Goal: Task Accomplishment & Management: Use online tool/utility

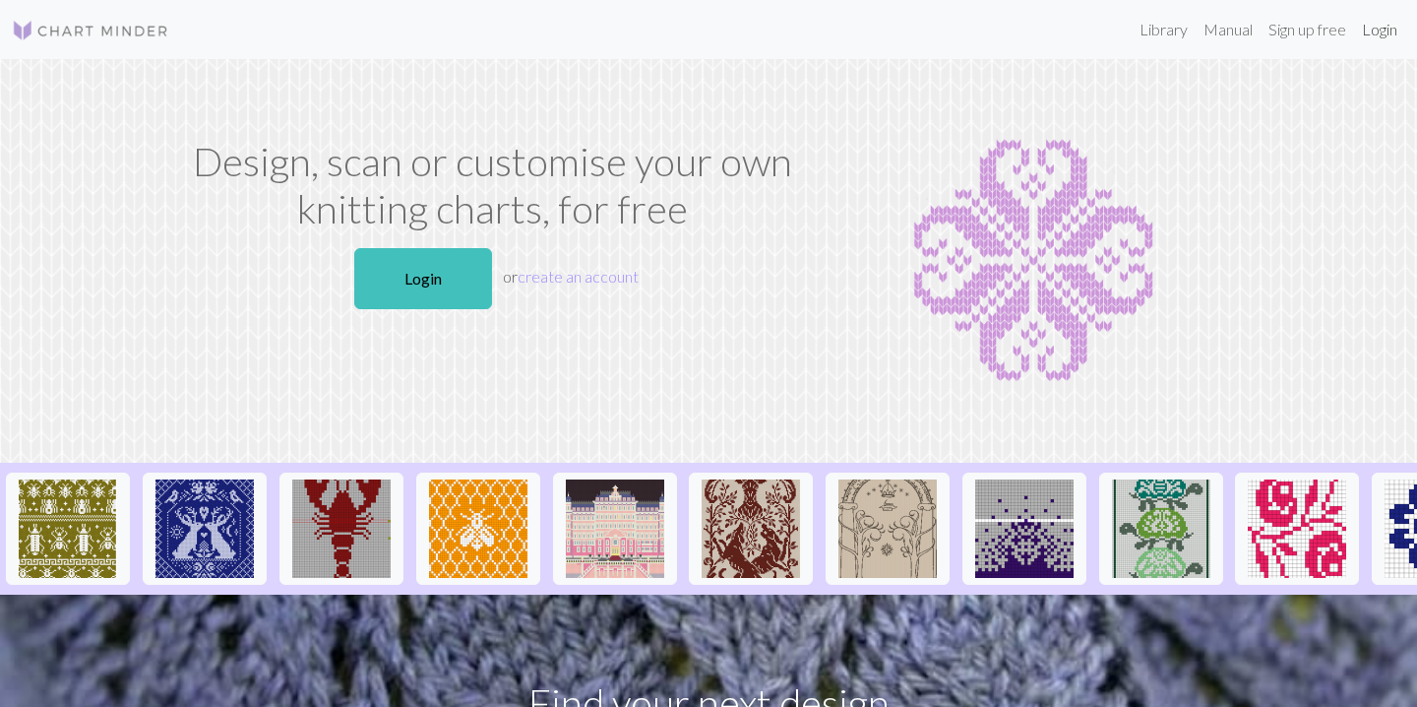
click at [1372, 22] on link "Login" at bounding box center [1379, 29] width 51 height 39
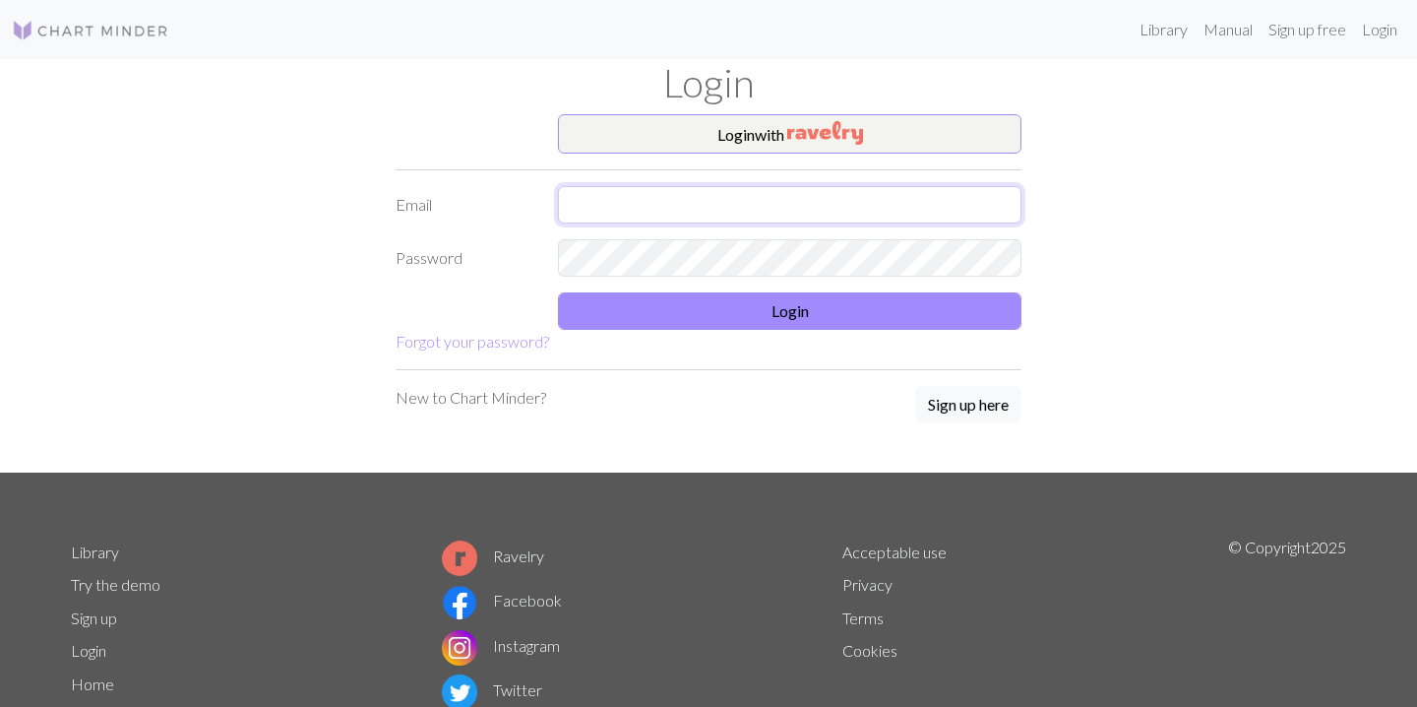
type input "[PERSON_NAME][EMAIL_ADDRESS][PERSON_NAME][DOMAIN_NAME]"
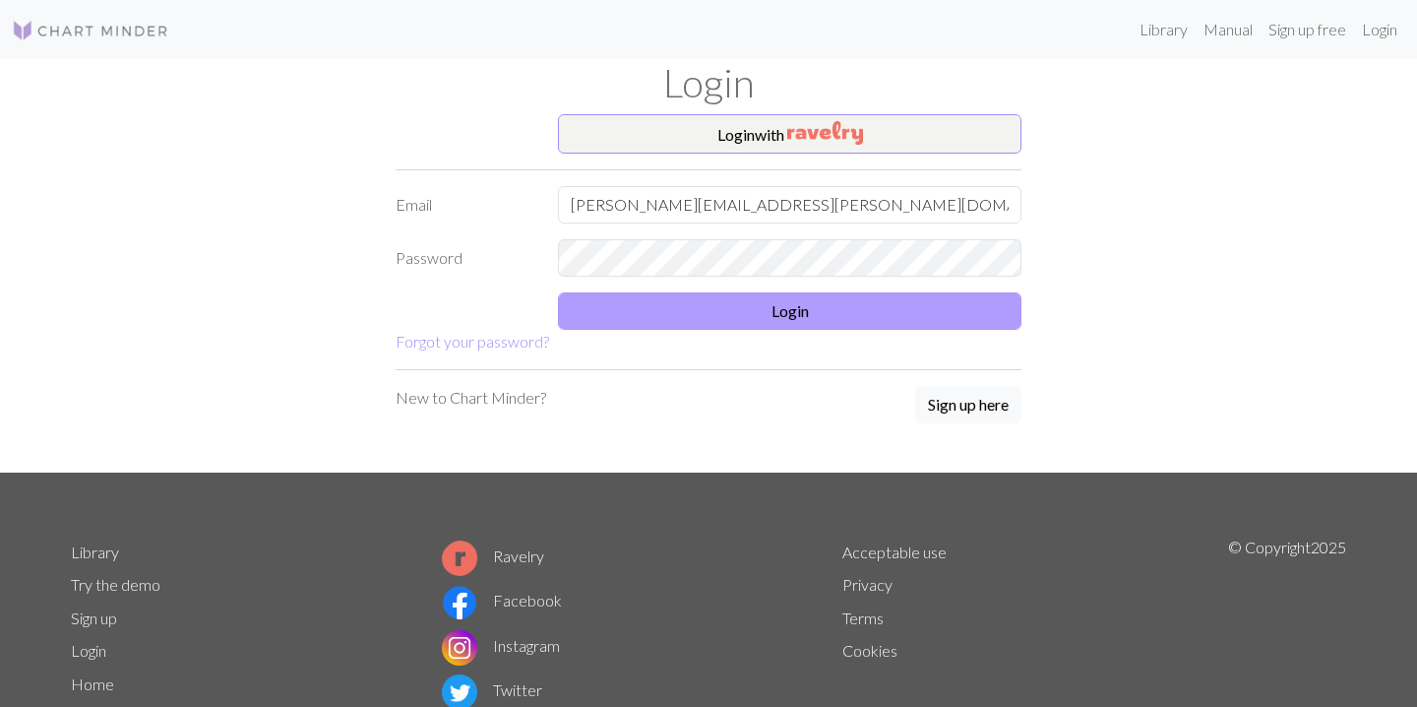
click at [723, 313] on button "Login" at bounding box center [790, 310] width 464 height 37
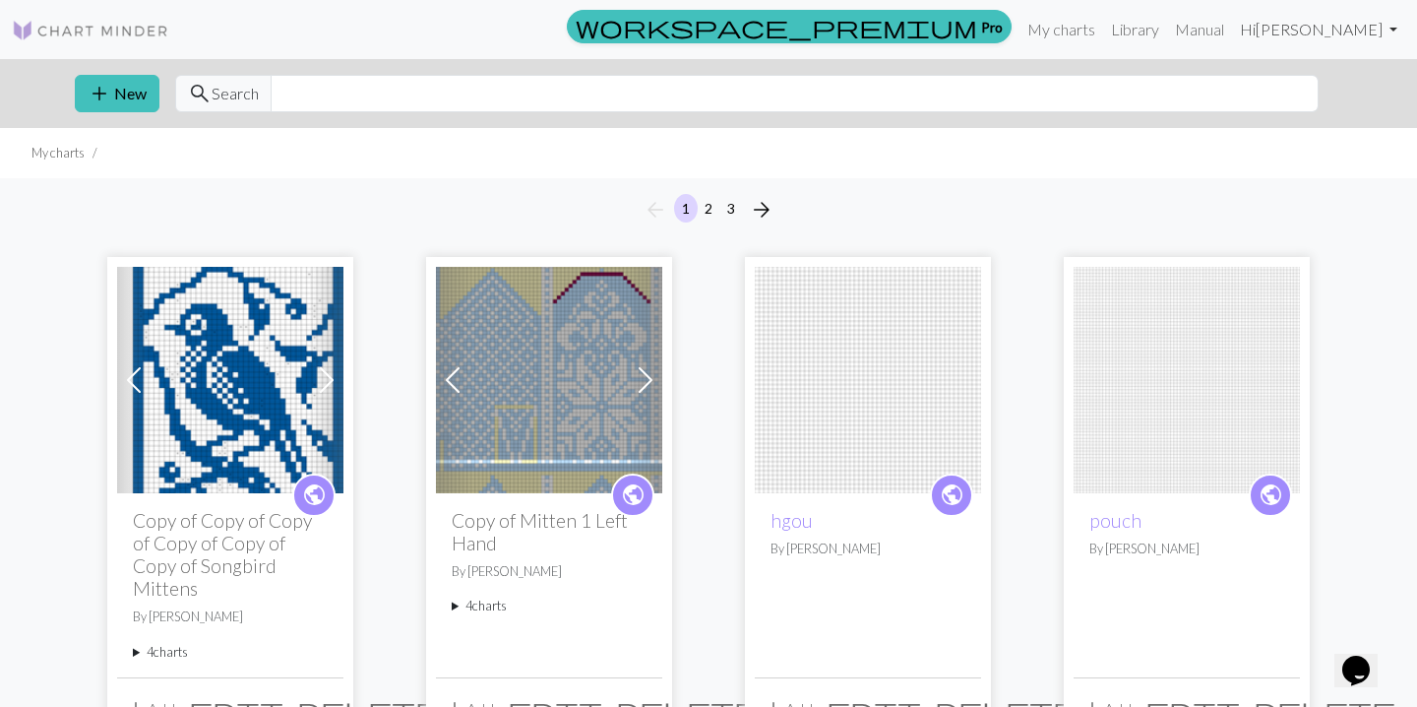
click at [1338, 26] on link "Hi [PERSON_NAME]" at bounding box center [1318, 29] width 173 height 39
click at [1176, 91] on input "text" at bounding box center [795, 93] width 1048 height 37
click at [112, 94] on button "add New" at bounding box center [117, 93] width 85 height 37
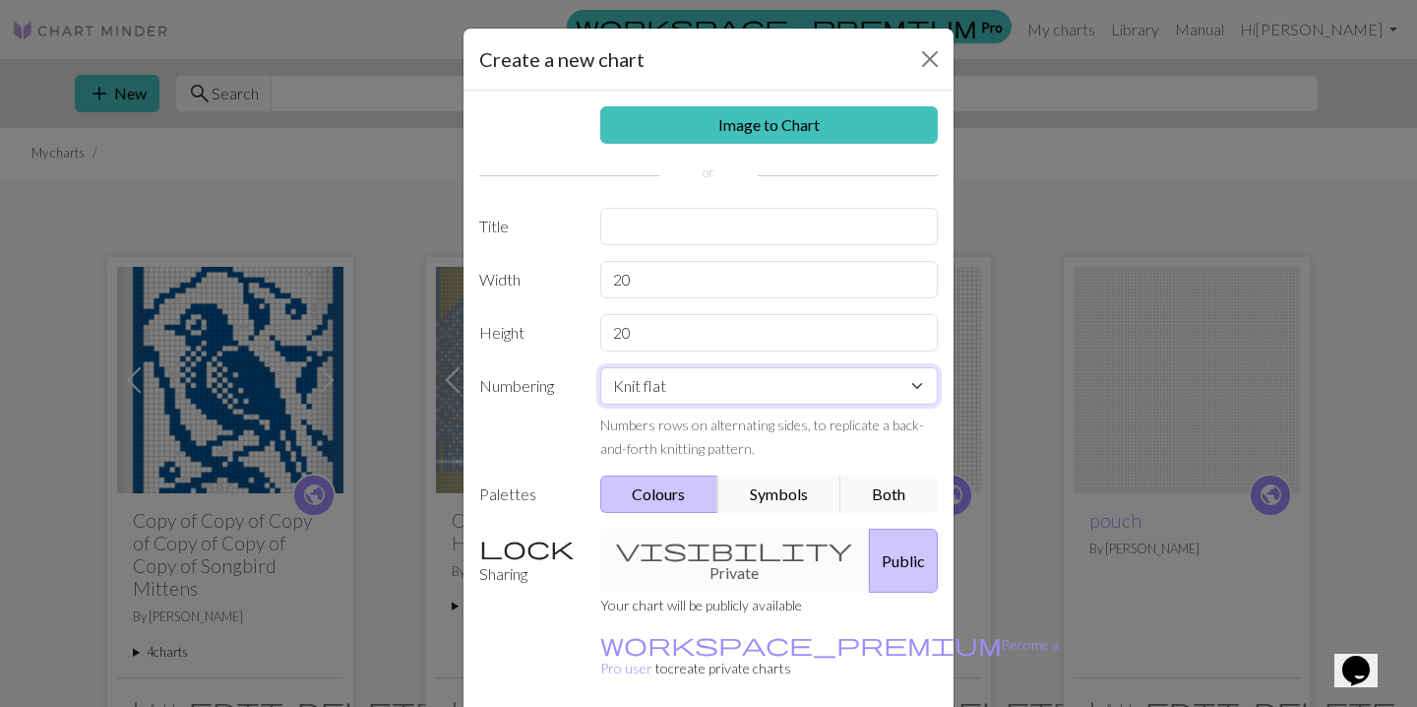
select select "round"
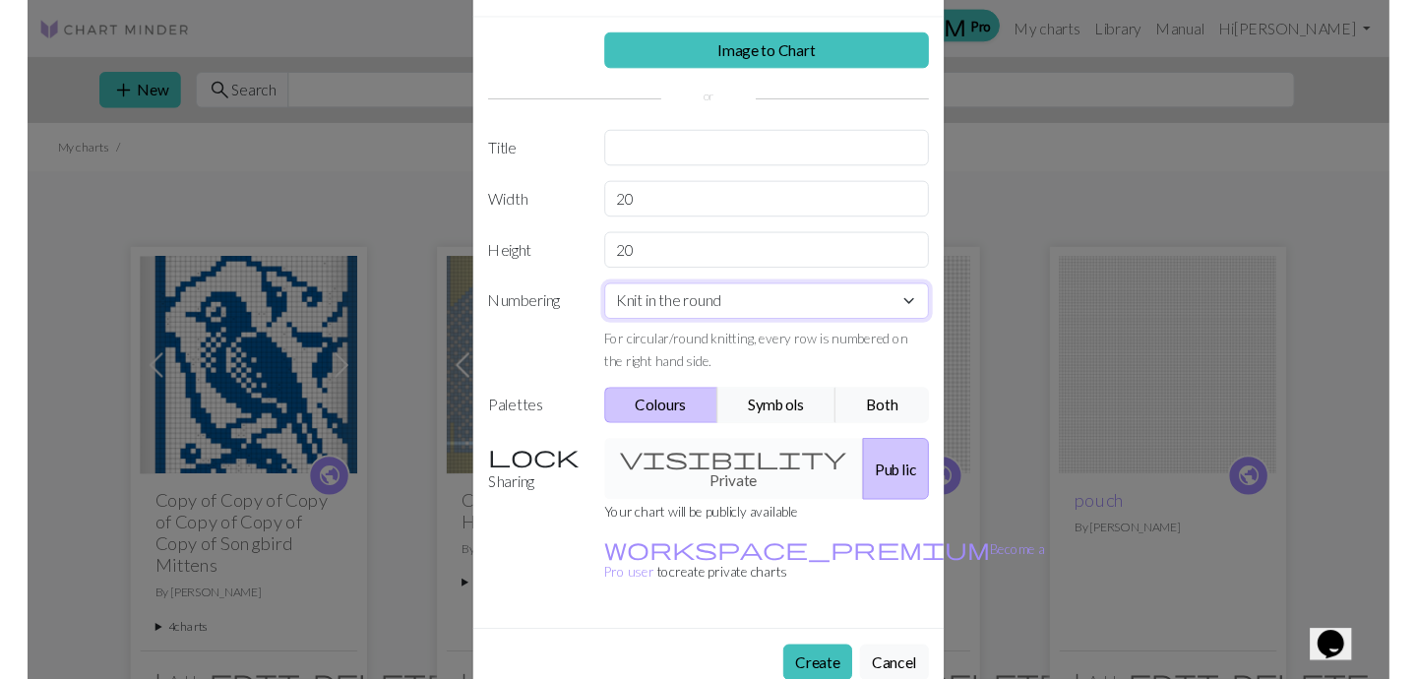
scroll to position [71, 0]
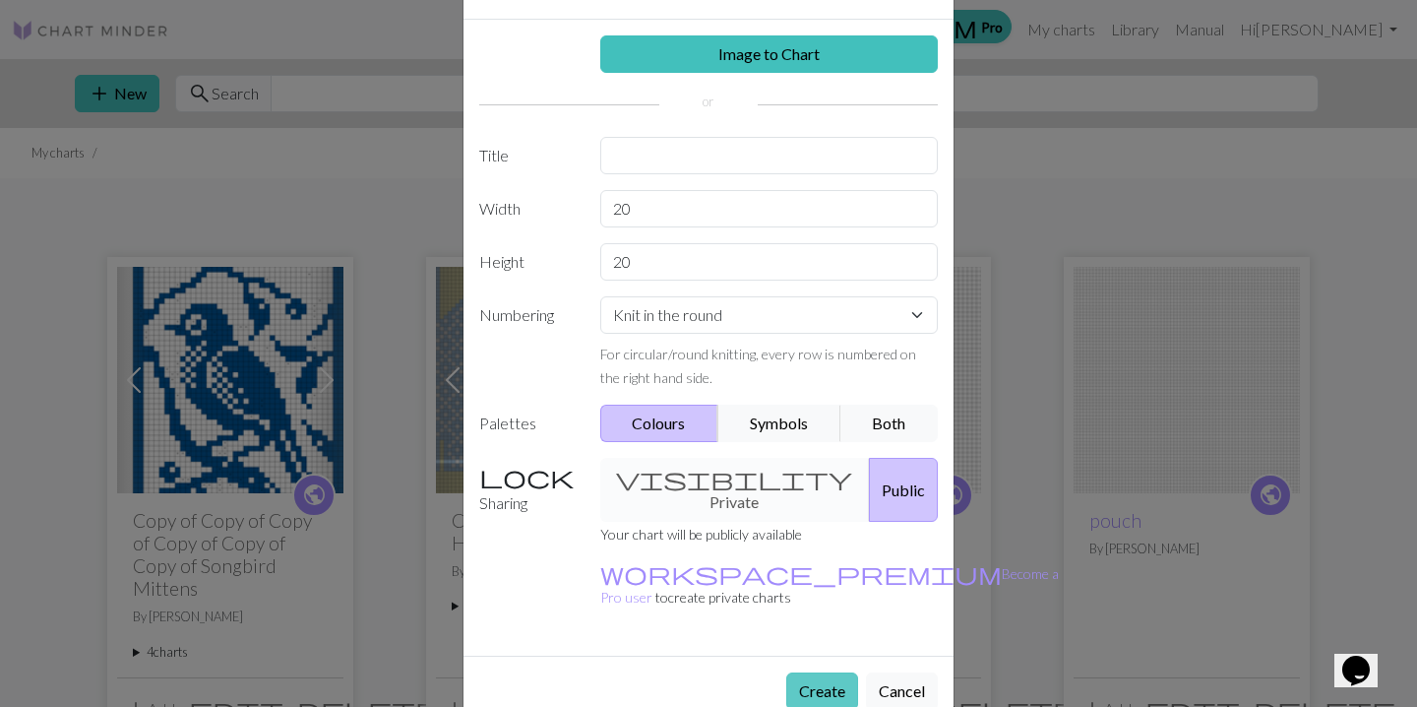
click at [833, 672] on button "Create" at bounding box center [822, 690] width 72 height 37
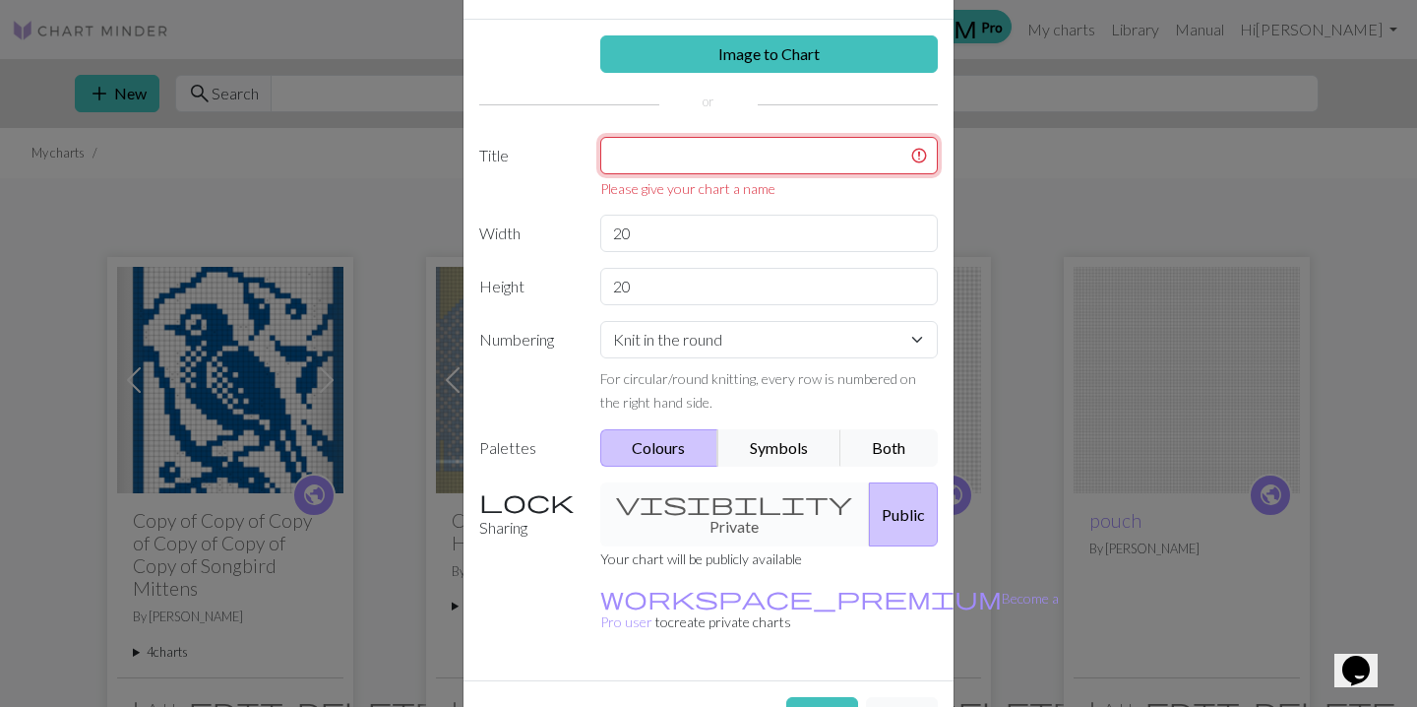
click at [677, 162] on input "text" at bounding box center [769, 155] width 339 height 37
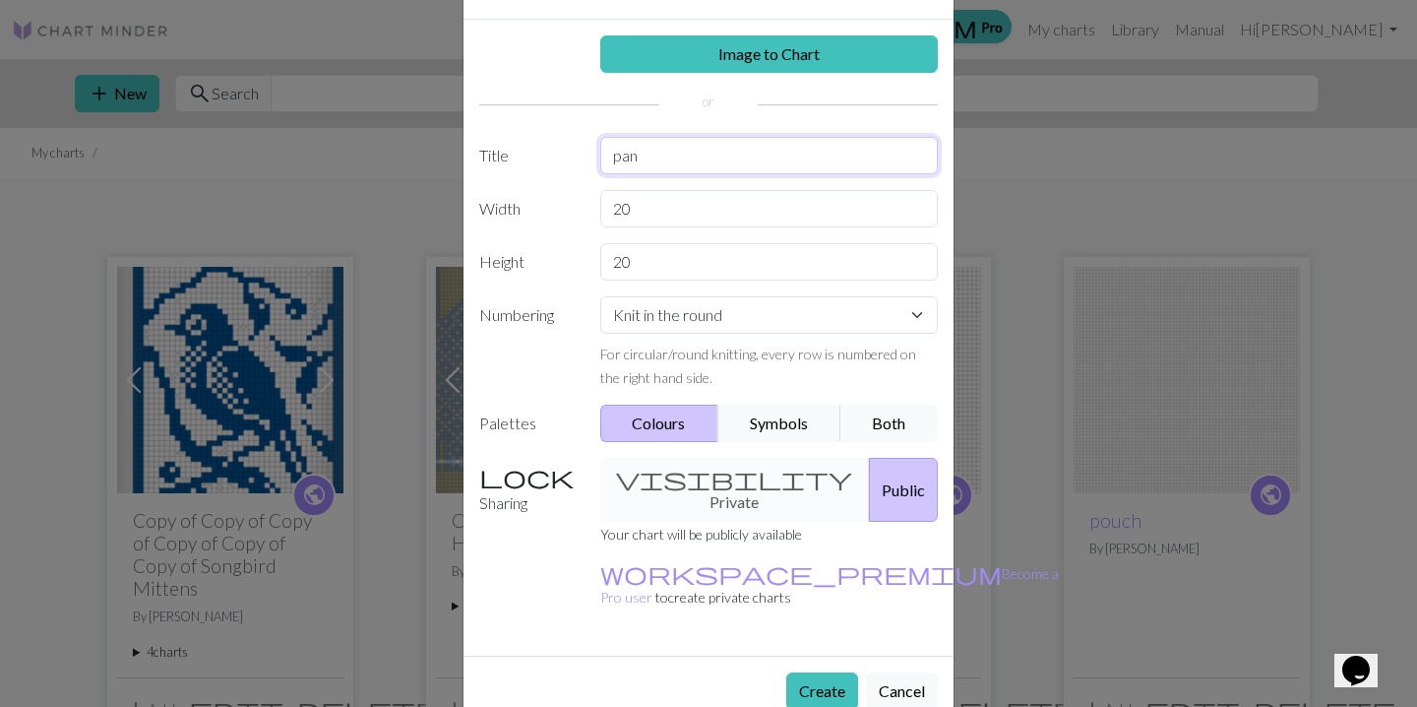
type input "pan"
click at [820, 672] on button "Create" at bounding box center [822, 690] width 72 height 37
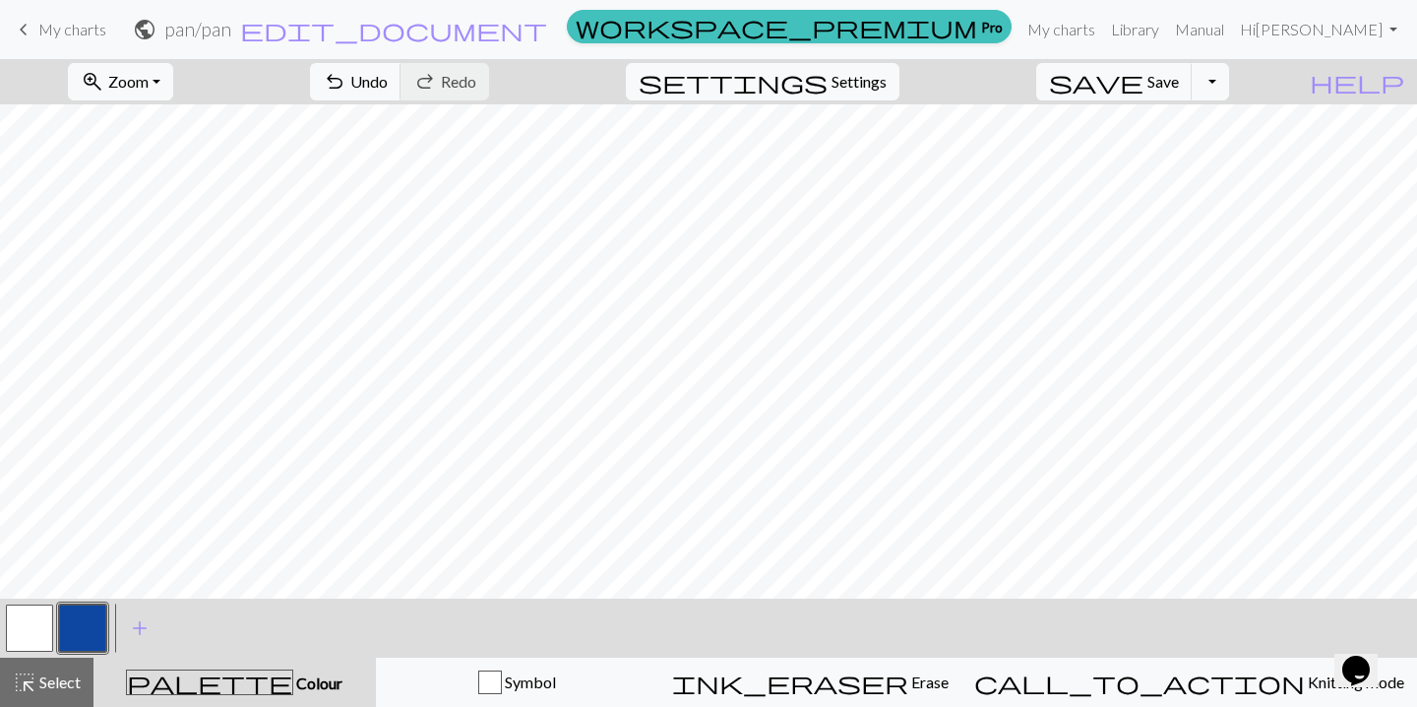
click at [31, 623] on button "button" at bounding box center [29, 627] width 47 height 47
click at [79, 626] on button "button" at bounding box center [82, 627] width 47 height 47
click at [27, 632] on button "button" at bounding box center [29, 627] width 47 height 47
click at [90, 615] on button "button" at bounding box center [82, 627] width 47 height 47
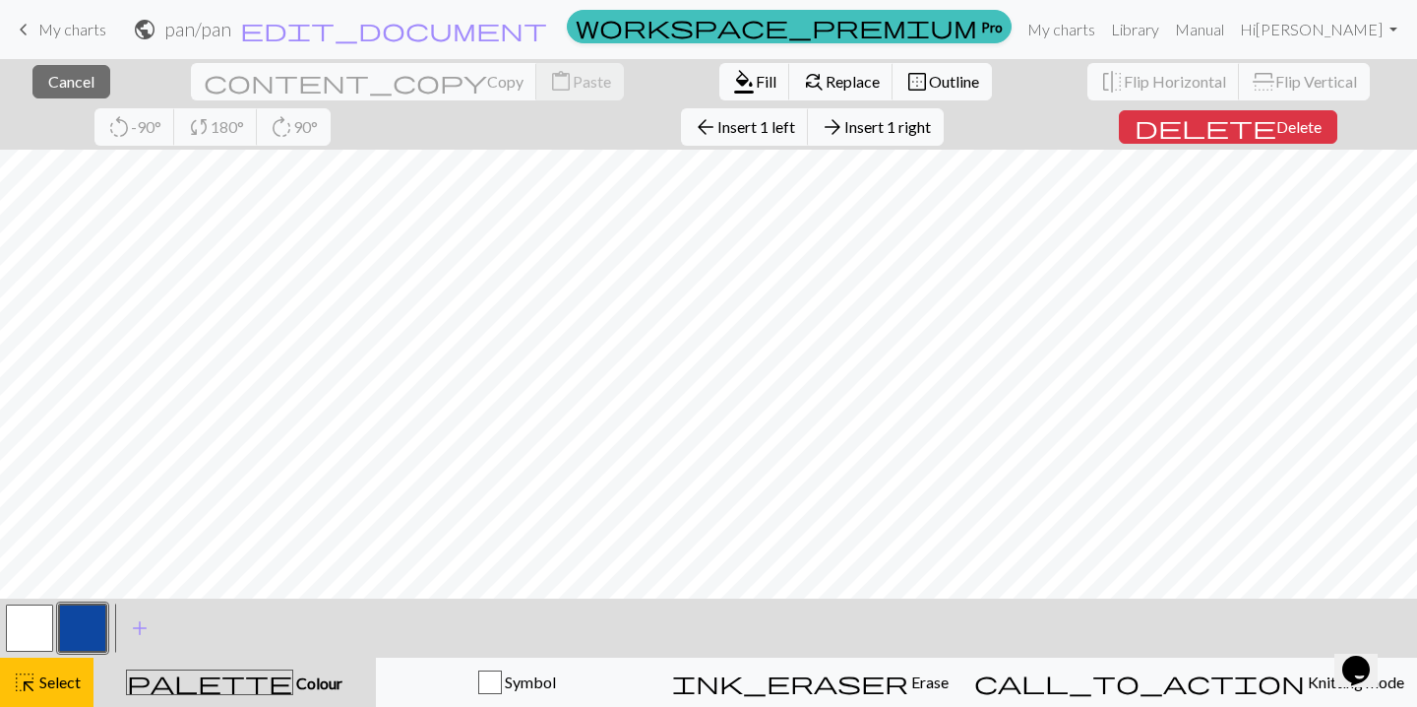
click at [958, 142] on div "close Cancel content_copy Copy content_paste Paste format_color_fill Fill find_…" at bounding box center [708, 383] width 1417 height 648
click at [845, 130] on span "Insert 1 right" at bounding box center [888, 126] width 87 height 19
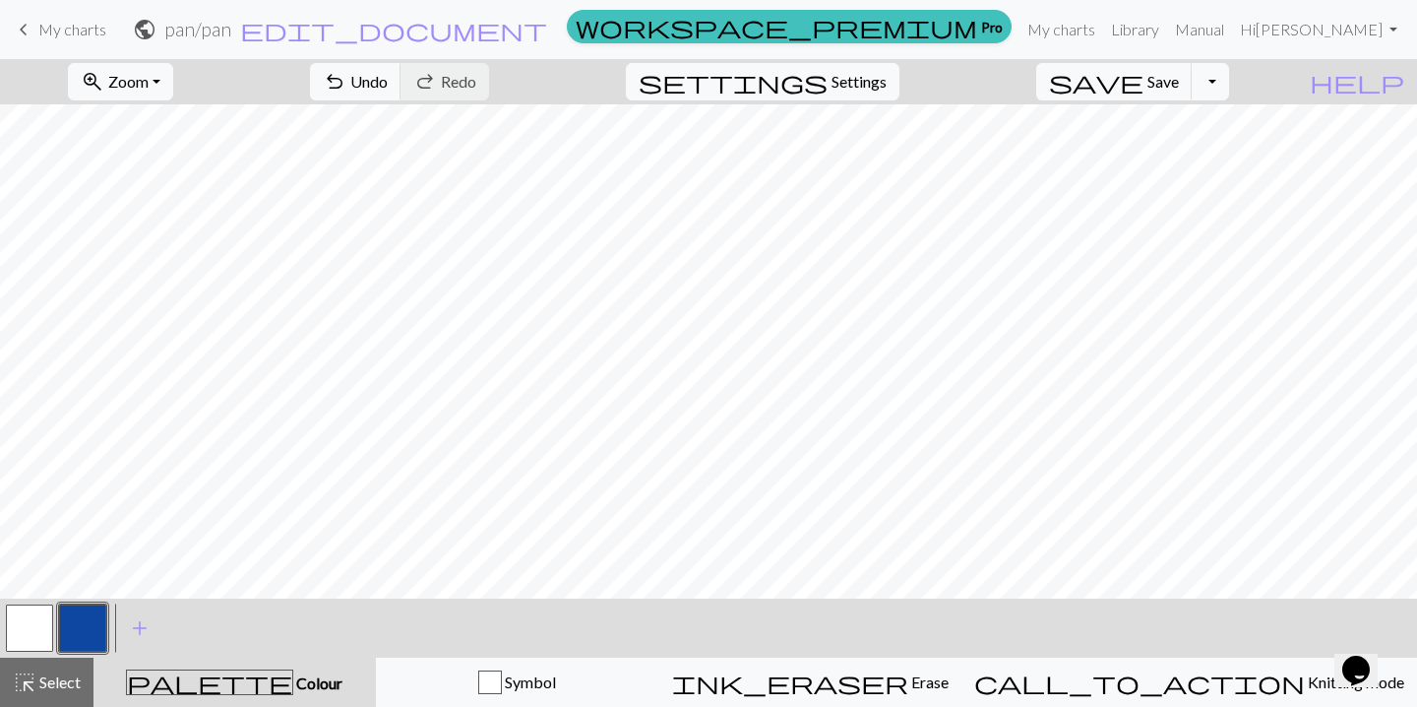
click at [971, 140] on div "zoom_in Zoom Zoom Fit all Fit width Fit height 50% 100% 150% 200% undo Undo Und…" at bounding box center [708, 383] width 1417 height 648
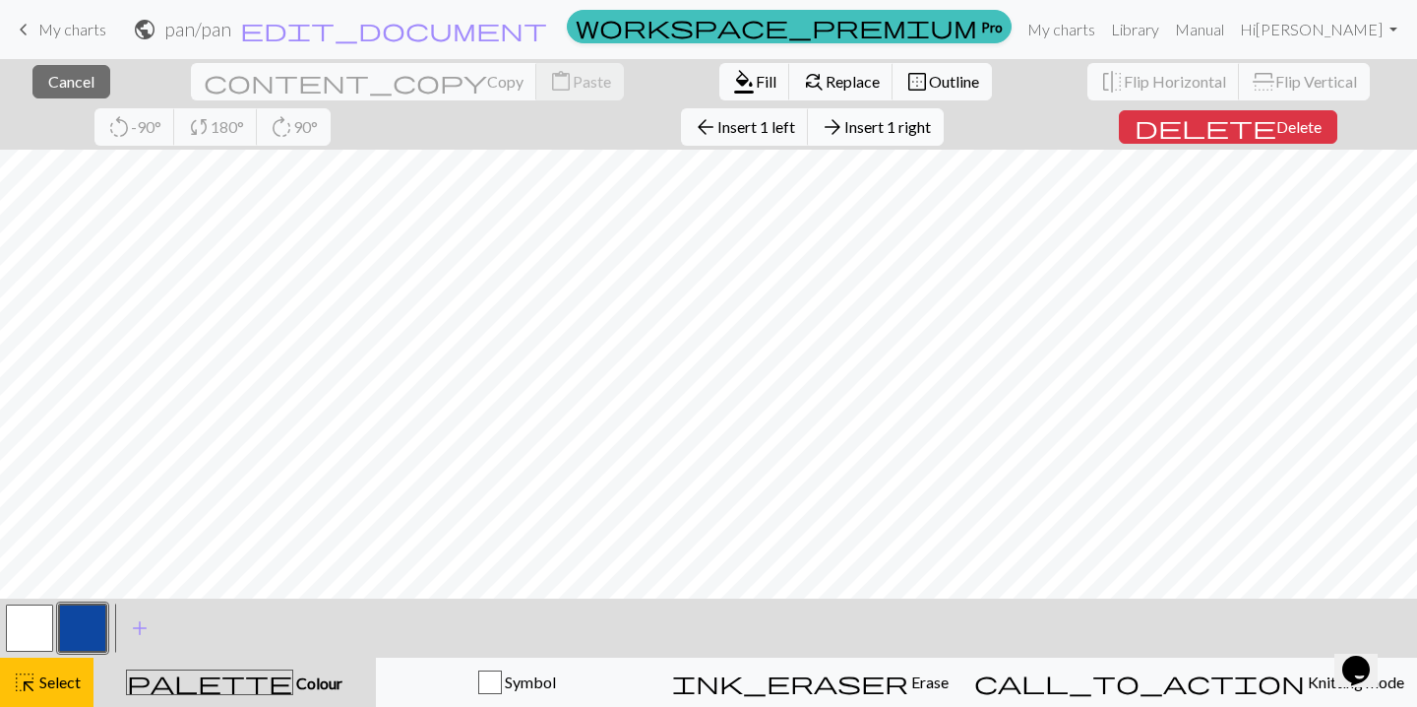
click at [845, 129] on span "Insert 1 right" at bounding box center [888, 126] width 87 height 19
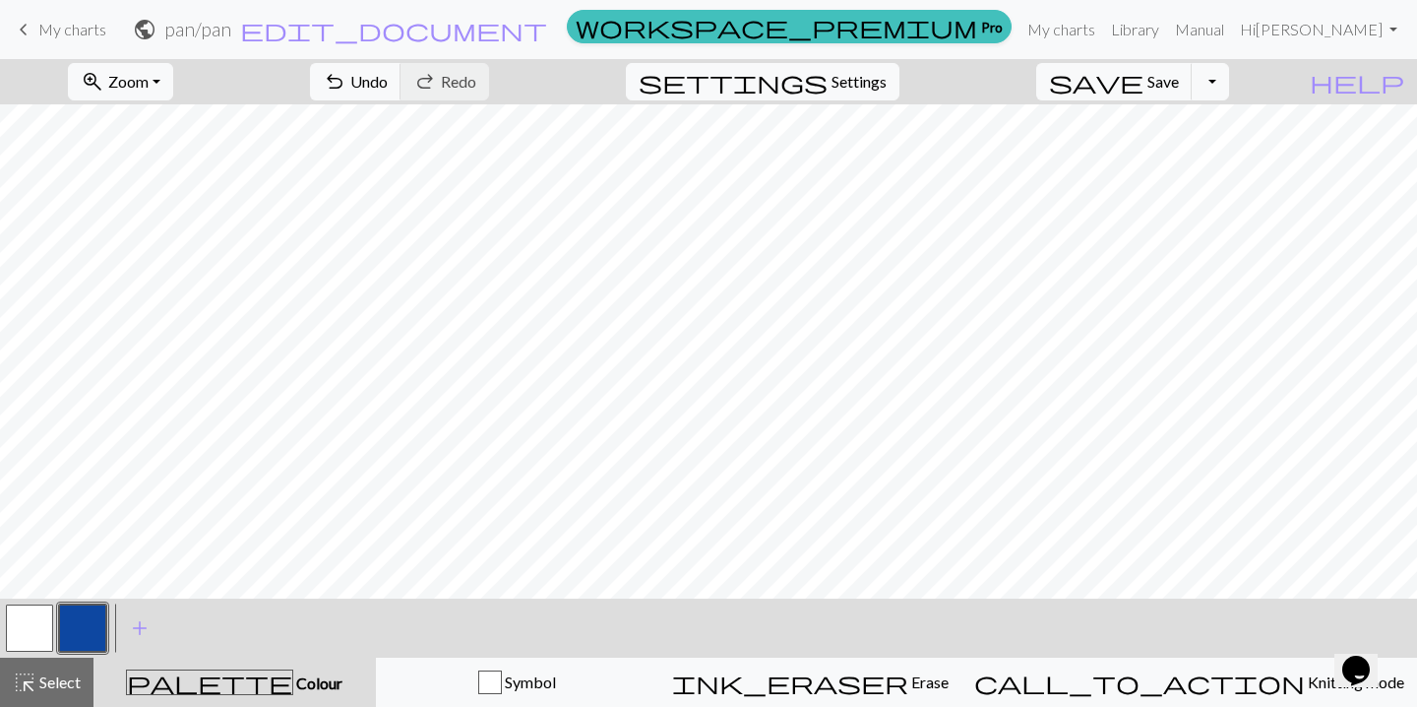
click at [984, 139] on div "zoom_in Zoom Zoom Fit all Fit width Fit height 50% 100% 150% 200% undo Undo Und…" at bounding box center [708, 383] width 1417 height 648
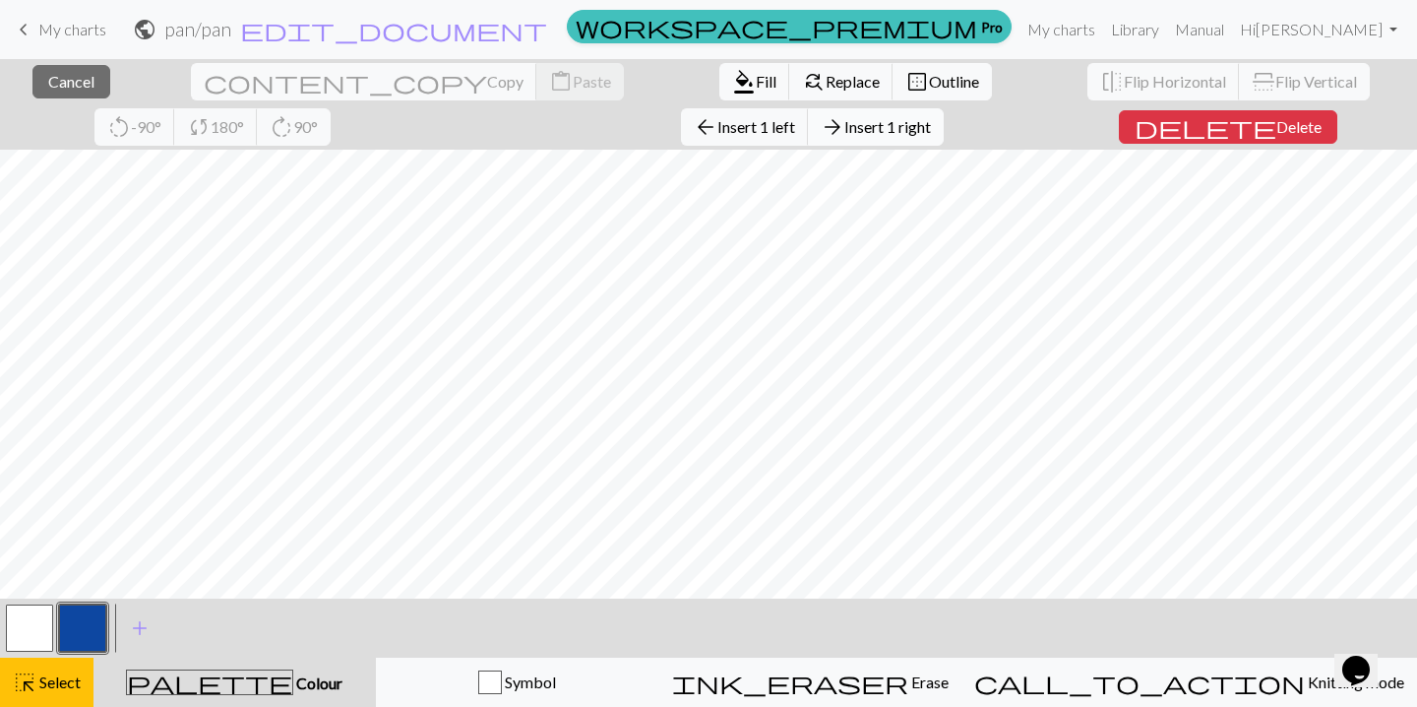
click at [845, 133] on span "Insert 1 right" at bounding box center [888, 126] width 87 height 19
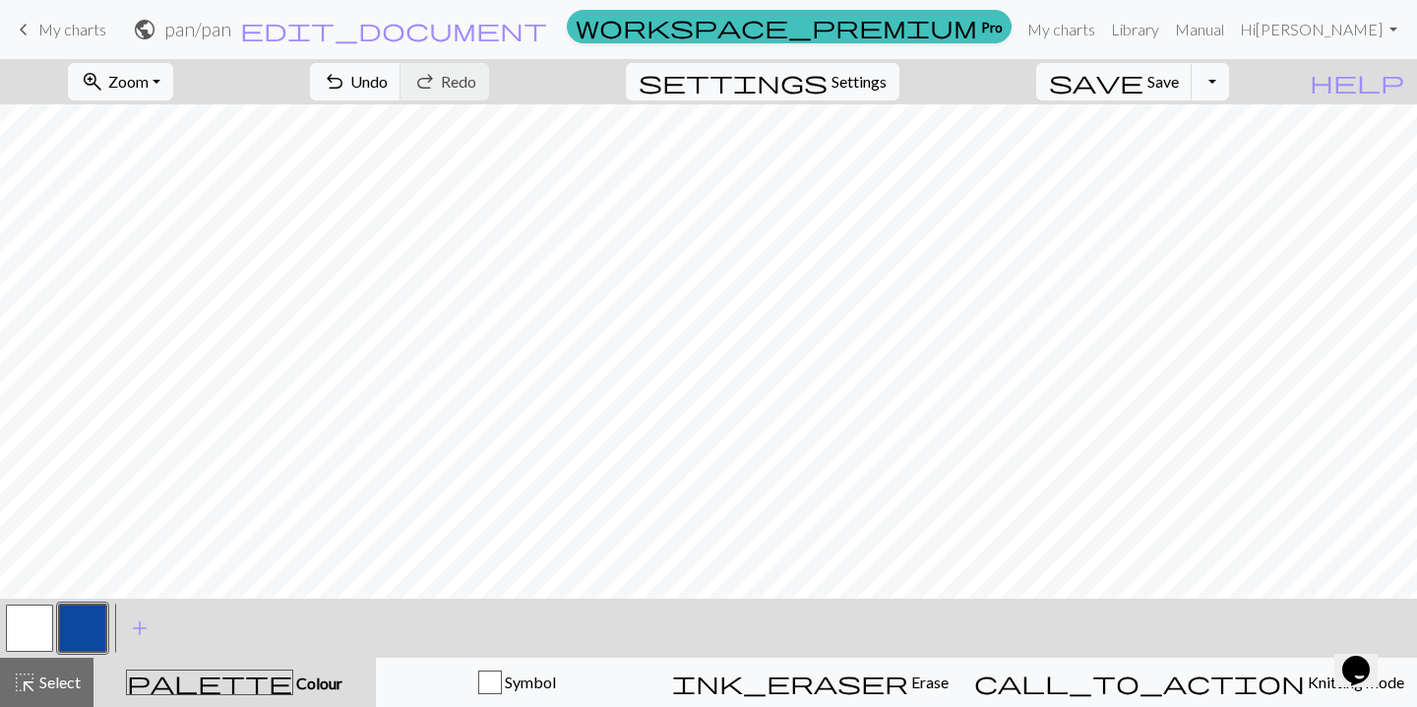
click at [995, 139] on div "zoom_in Zoom Zoom Fit all Fit width Fit height 50% 100% 150% 200% undo Undo Und…" at bounding box center [708, 383] width 1417 height 648
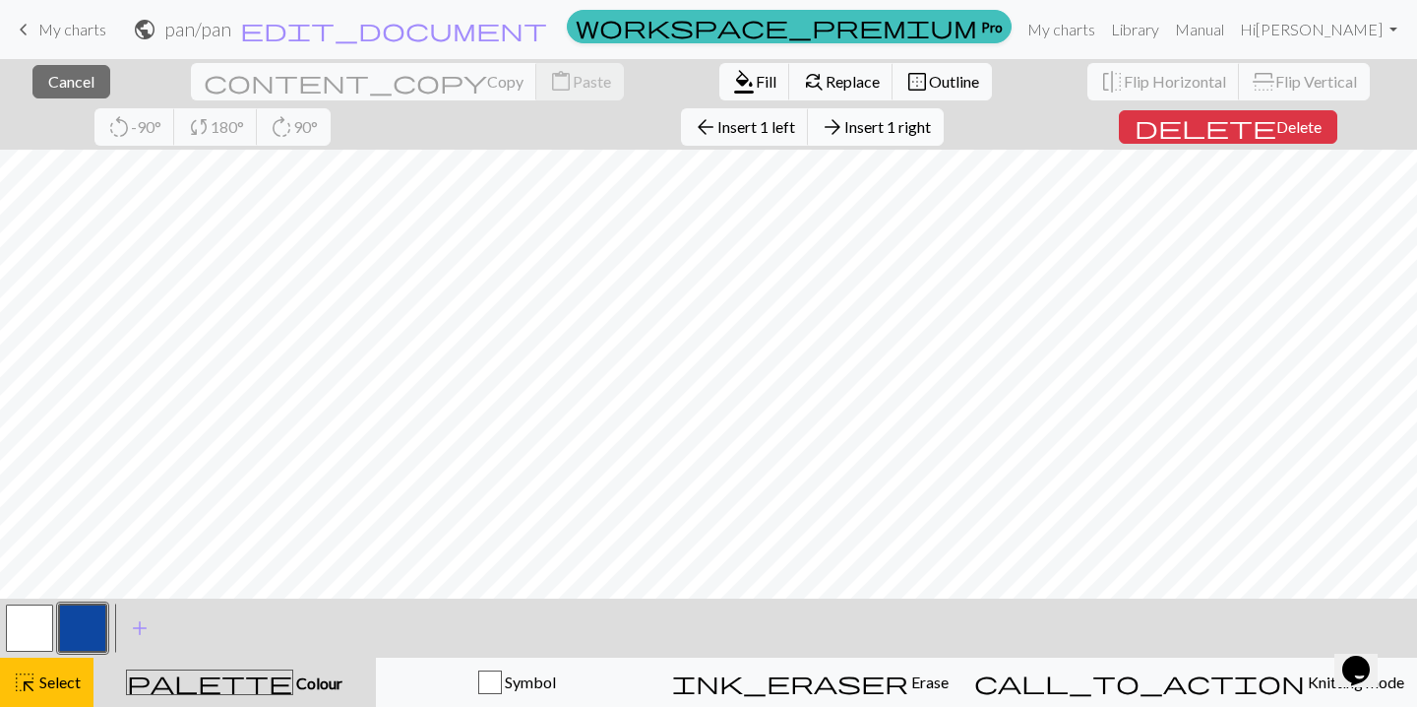
click at [845, 126] on span "Insert 1 right" at bounding box center [888, 126] width 87 height 19
click at [1009, 139] on div "close Cancel content_copy Copy content_paste Paste format_color_fill Fill find_…" at bounding box center [708, 383] width 1417 height 648
click at [845, 130] on span "Insert 1 right" at bounding box center [888, 126] width 87 height 19
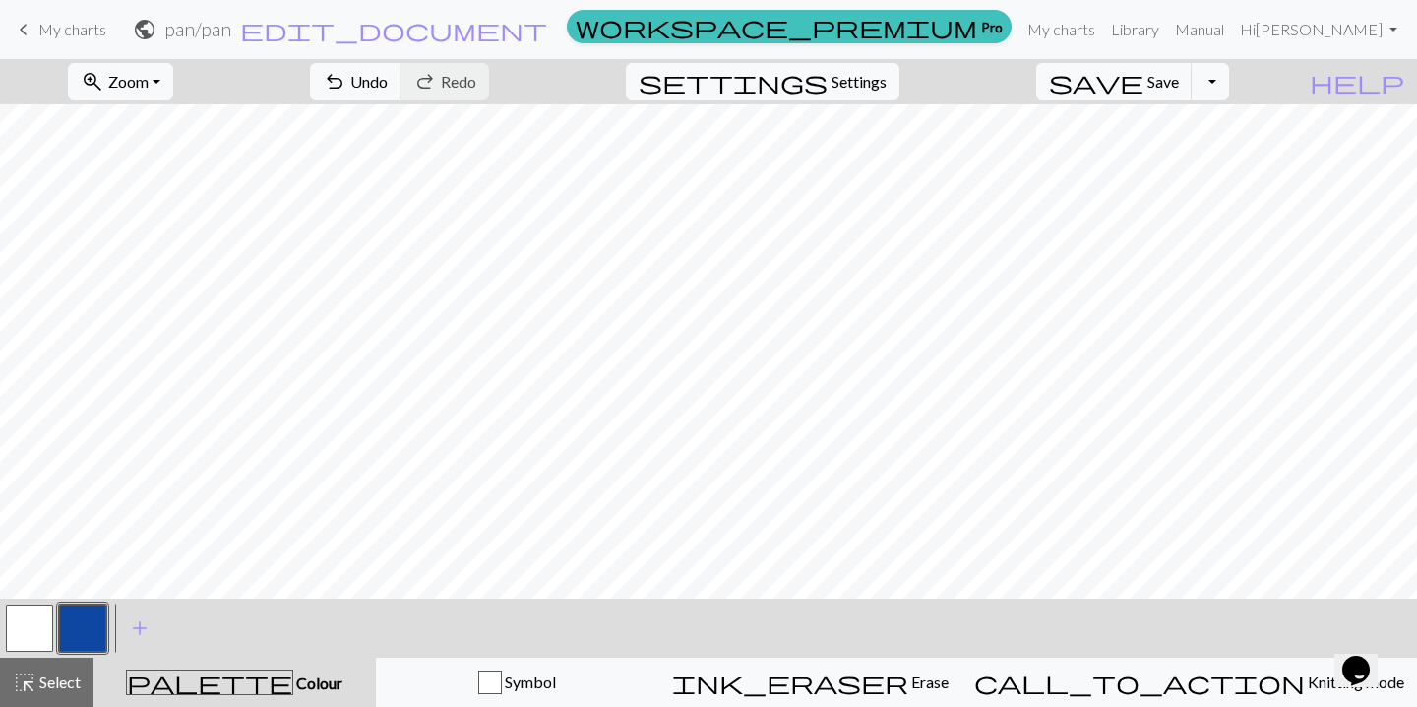
click at [1024, 140] on div "zoom_in Zoom Zoom Fit all Fit width Fit height 50% 100% 150% 200% undo Undo Und…" at bounding box center [708, 383] width 1417 height 648
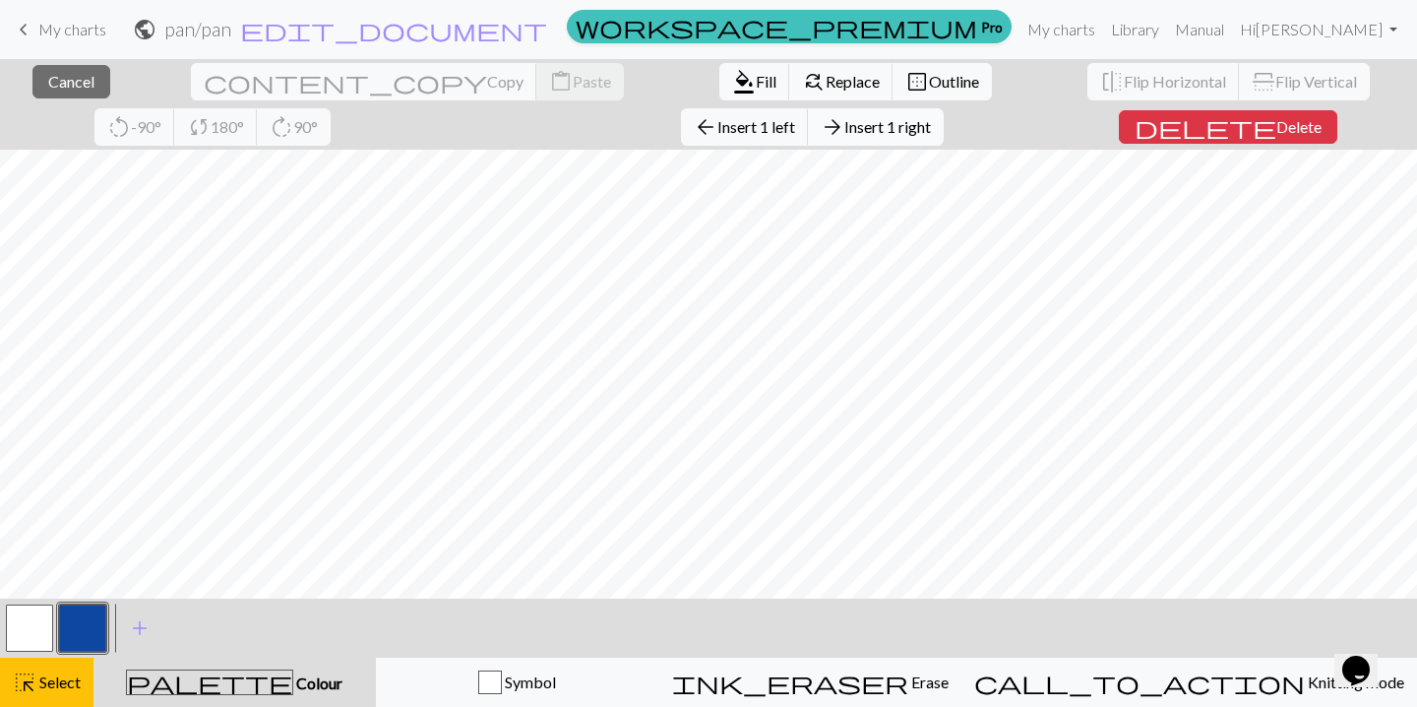
click at [808, 137] on button "arrow_forward Insert 1 right" at bounding box center [876, 126] width 136 height 37
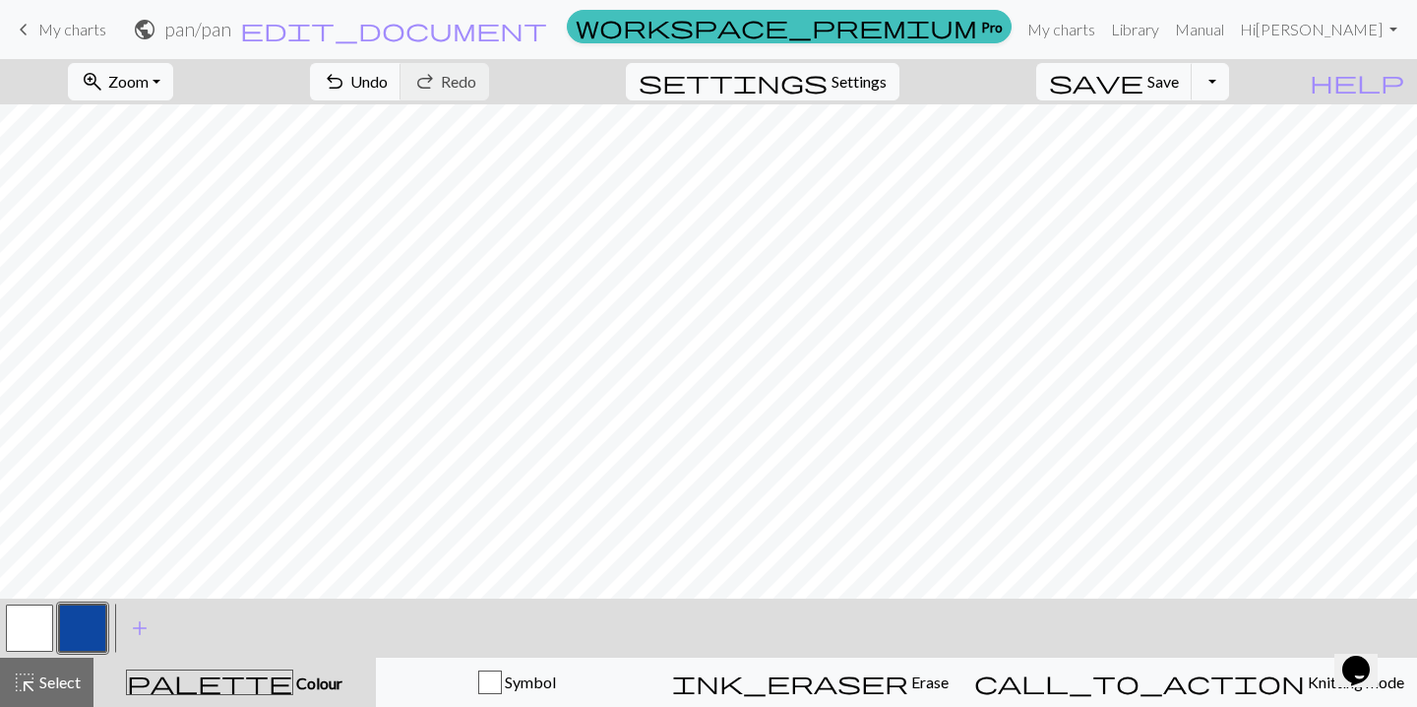
click at [1034, 139] on div "zoom_in Zoom Zoom Fit all Fit width Fit height 50% 100% 150% 200% undo Undo Und…" at bounding box center [708, 383] width 1417 height 648
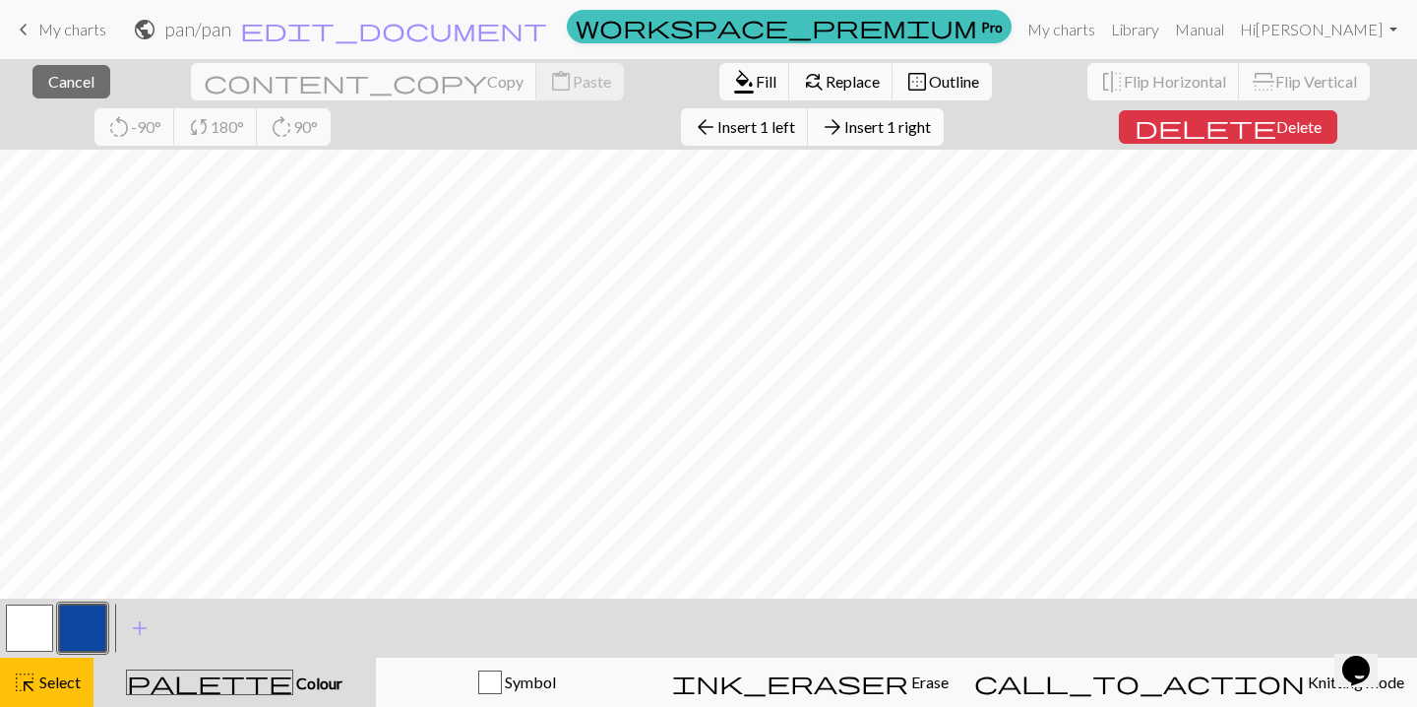
click at [845, 124] on span "Insert 1 right" at bounding box center [888, 126] width 87 height 19
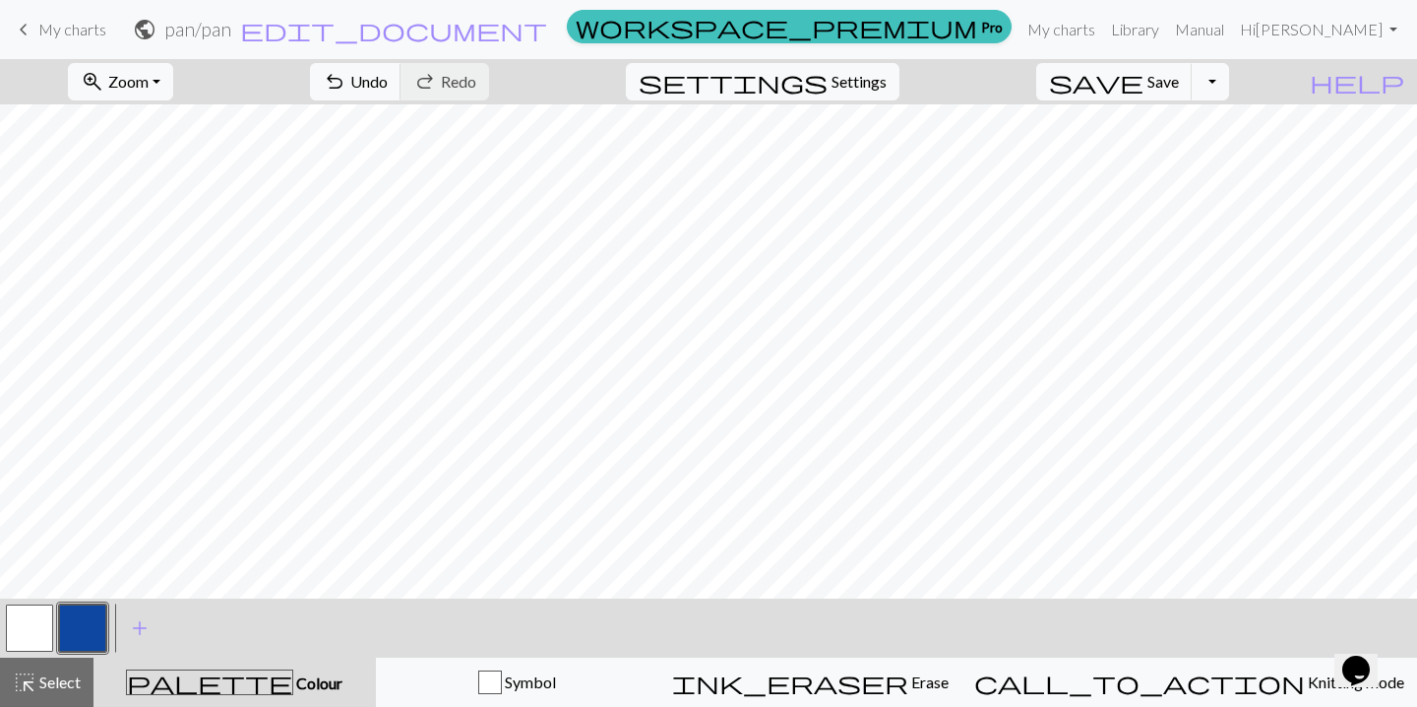
click at [1047, 140] on div "zoom_in Zoom Zoom Fit all Fit width Fit height 50% 100% 150% 200% undo Undo Und…" at bounding box center [708, 383] width 1417 height 648
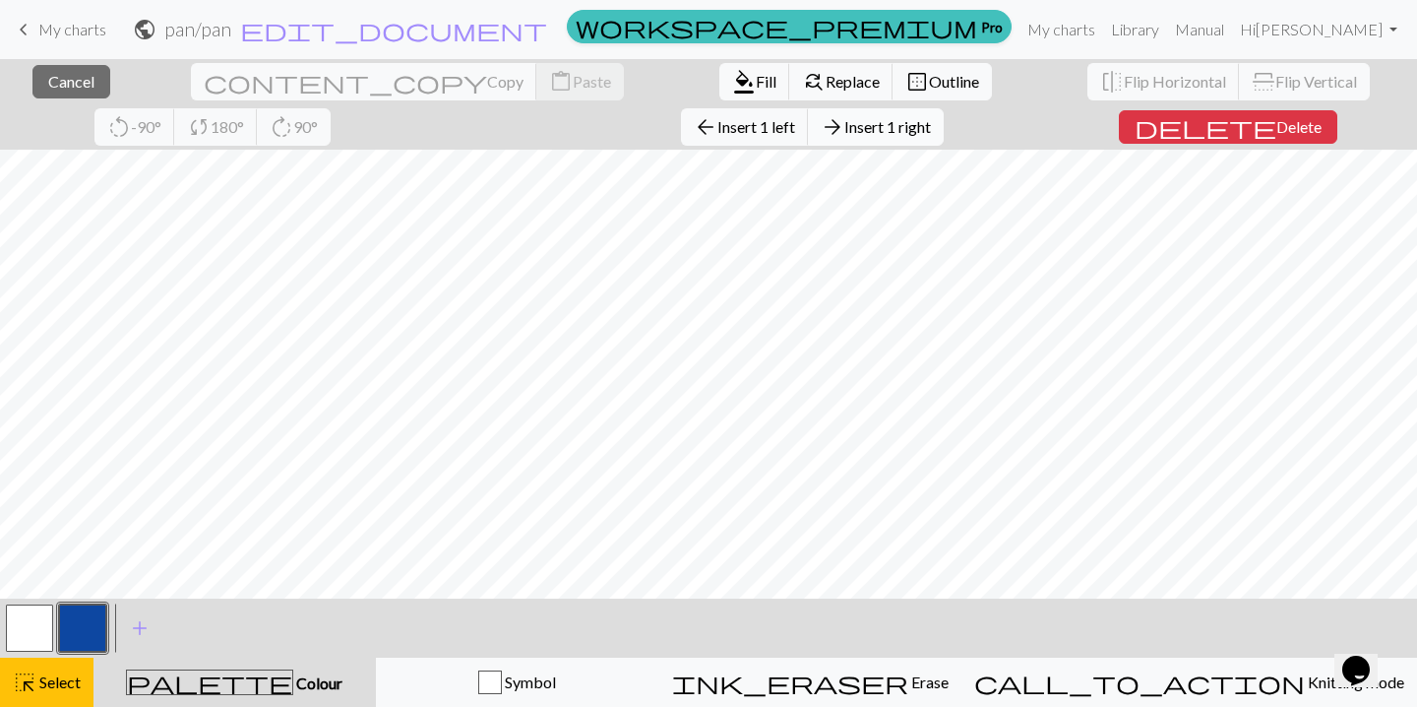
click at [845, 134] on span "Insert 1 right" at bounding box center [888, 126] width 87 height 19
click at [1062, 140] on div "close Cancel content_copy Copy content_paste Paste format_color_fill Fill find_…" at bounding box center [708, 383] width 1417 height 648
click at [845, 123] on span "Insert 1 right" at bounding box center [888, 126] width 87 height 19
click at [1075, 143] on div "close Cancel content_copy Copy content_paste Paste format_color_fill Fill find_…" at bounding box center [708, 383] width 1417 height 648
click at [845, 125] on span "Insert 1 right" at bounding box center [888, 126] width 87 height 19
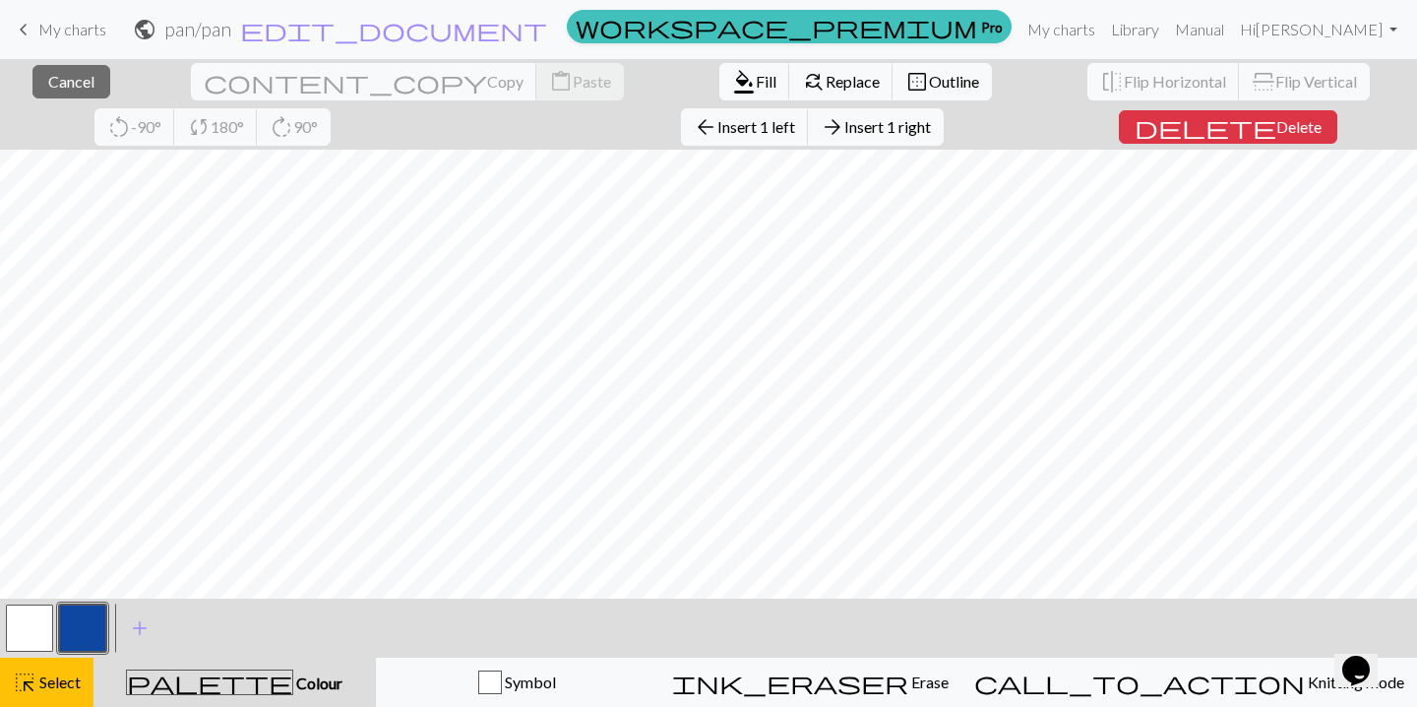
click at [1090, 138] on div "close Cancel content_copy Copy content_paste Paste format_color_fill Fill find_…" at bounding box center [708, 383] width 1417 height 648
click at [845, 125] on span "Insert 1 right" at bounding box center [888, 126] width 87 height 19
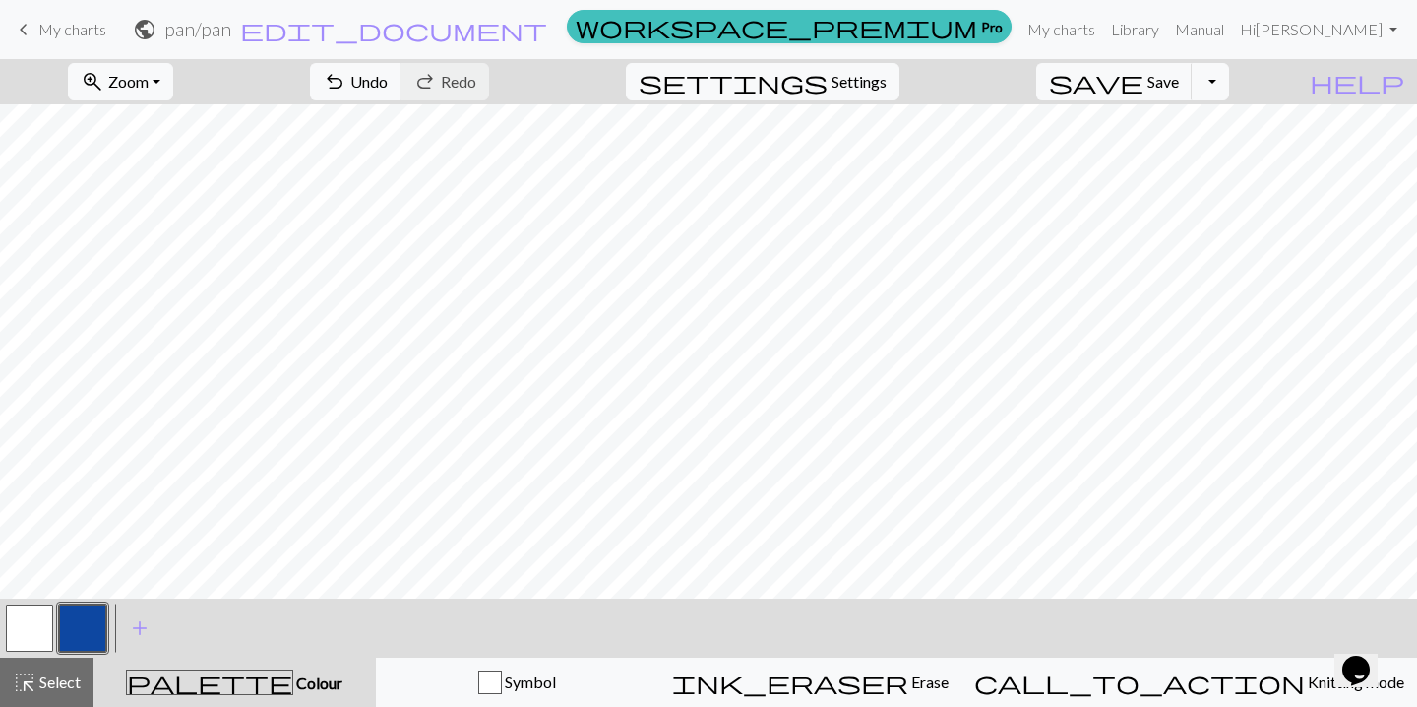
click at [1103, 143] on div "zoom_in Zoom Zoom Fit all Fit width Fit height 50% 100% 150% 200% undo Undo Und…" at bounding box center [708, 383] width 1417 height 648
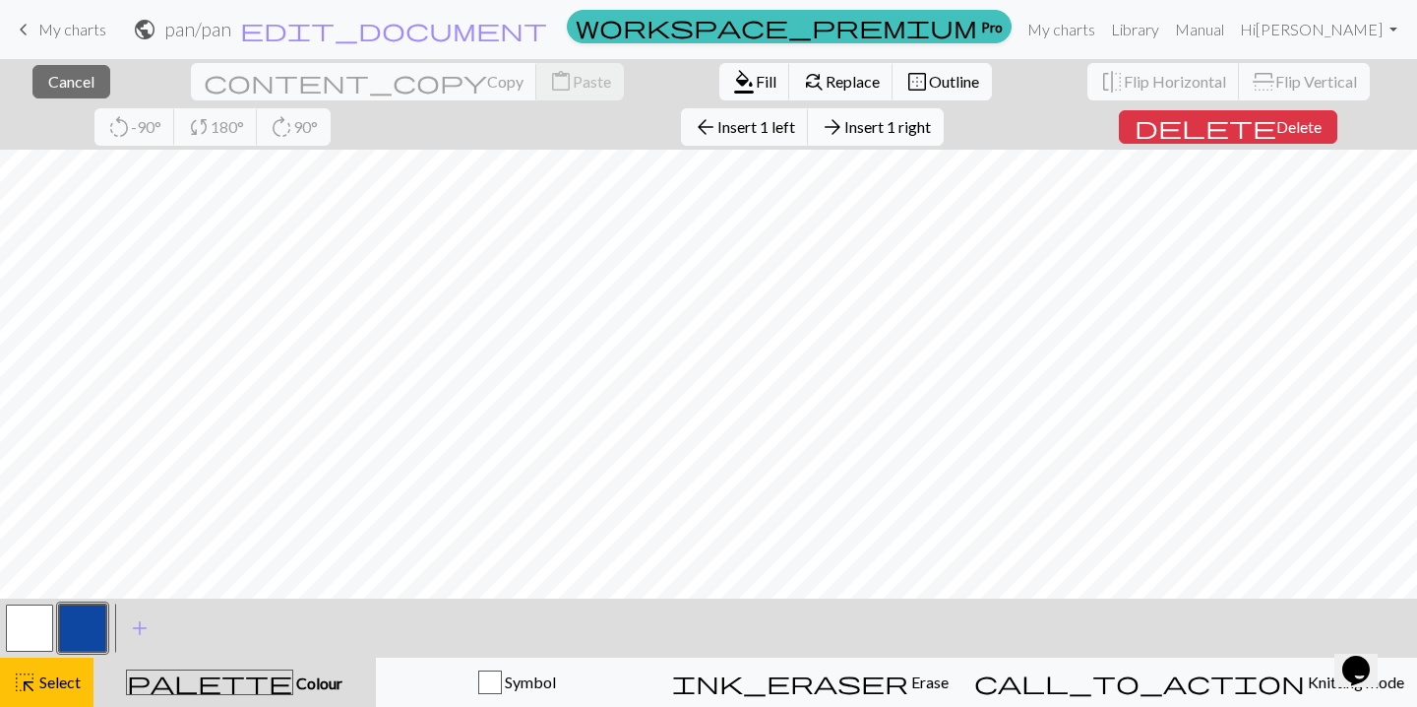
click at [845, 130] on span "Insert 1 right" at bounding box center [888, 126] width 87 height 19
click at [1113, 142] on div "close Cancel content_copy Copy content_paste Paste format_color_fill Fill find_…" at bounding box center [708, 383] width 1417 height 648
click at [845, 130] on span "Insert 1 right" at bounding box center [888, 126] width 87 height 19
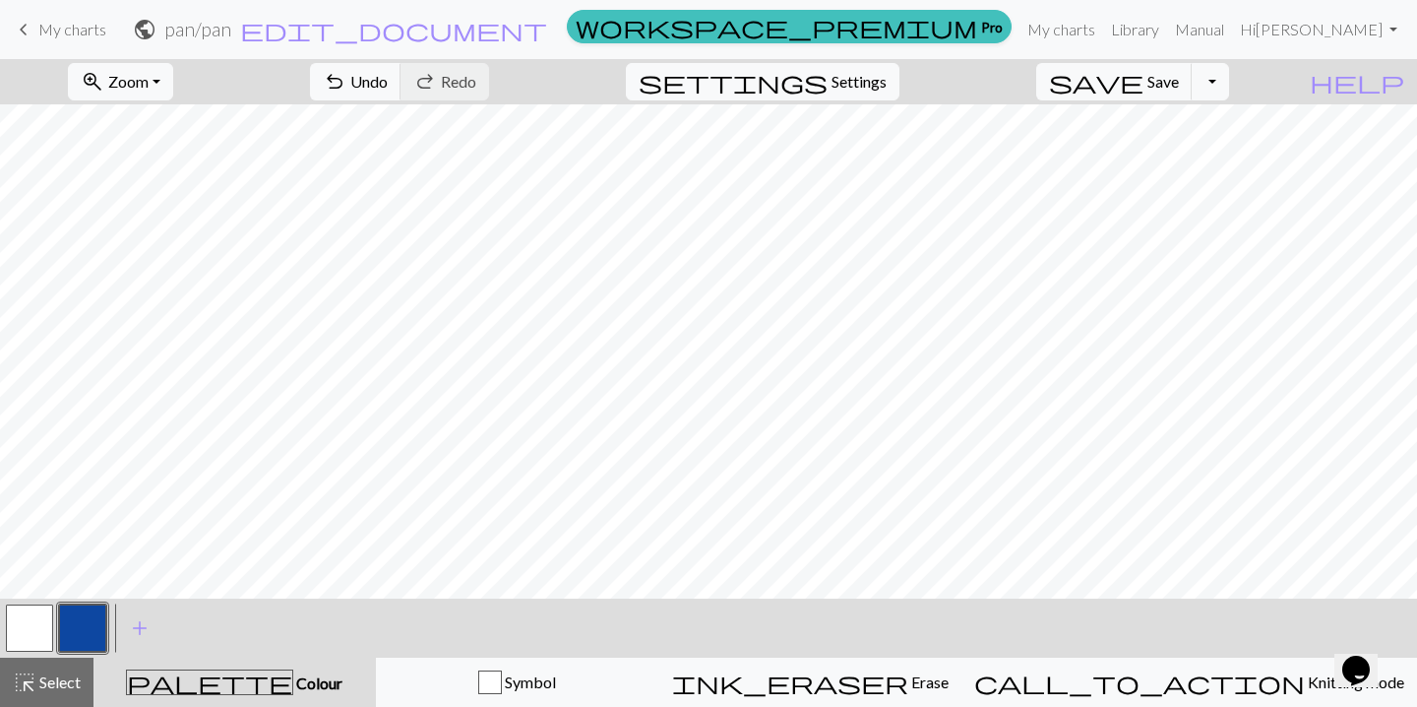
click at [1127, 144] on div "zoom_in Zoom Zoom Fit all Fit width Fit height 50% 100% 150% 200% undo Undo Und…" at bounding box center [708, 383] width 1417 height 648
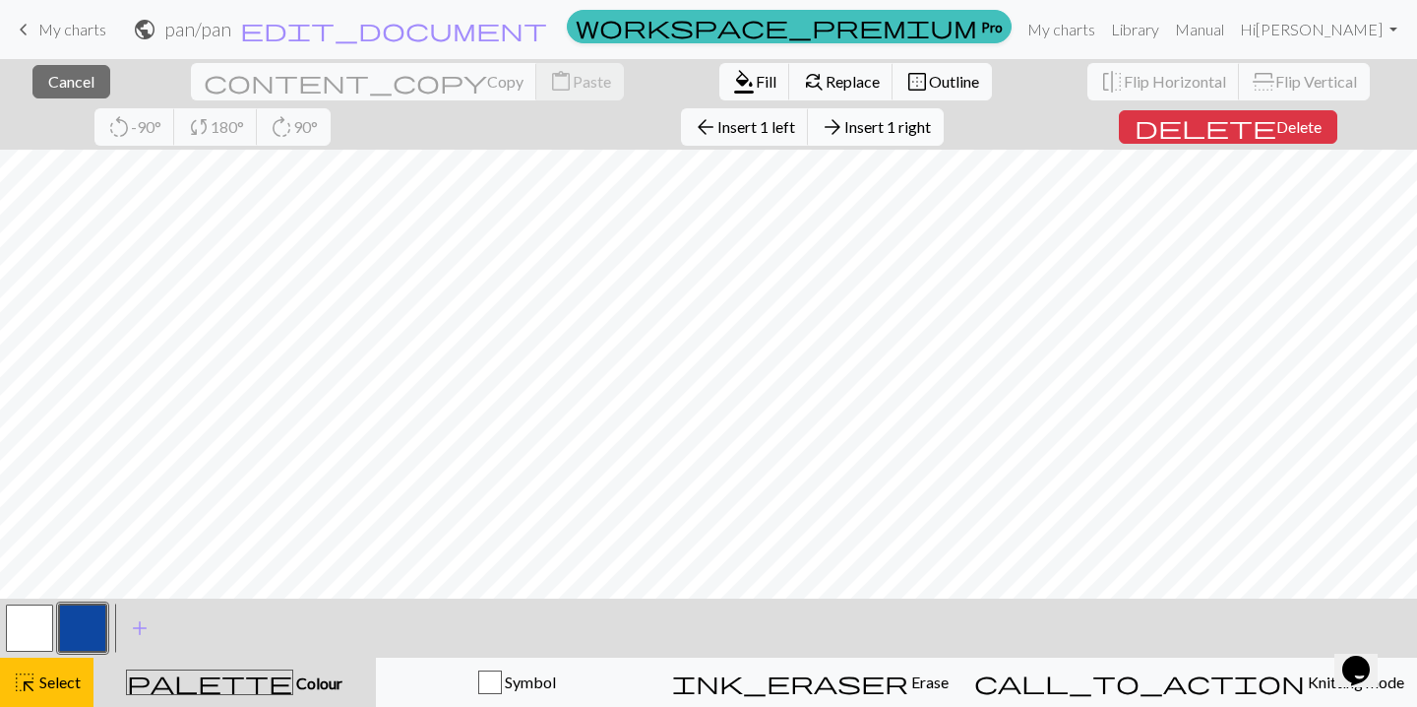
click at [845, 126] on span "Insert 1 right" at bounding box center [888, 126] width 87 height 19
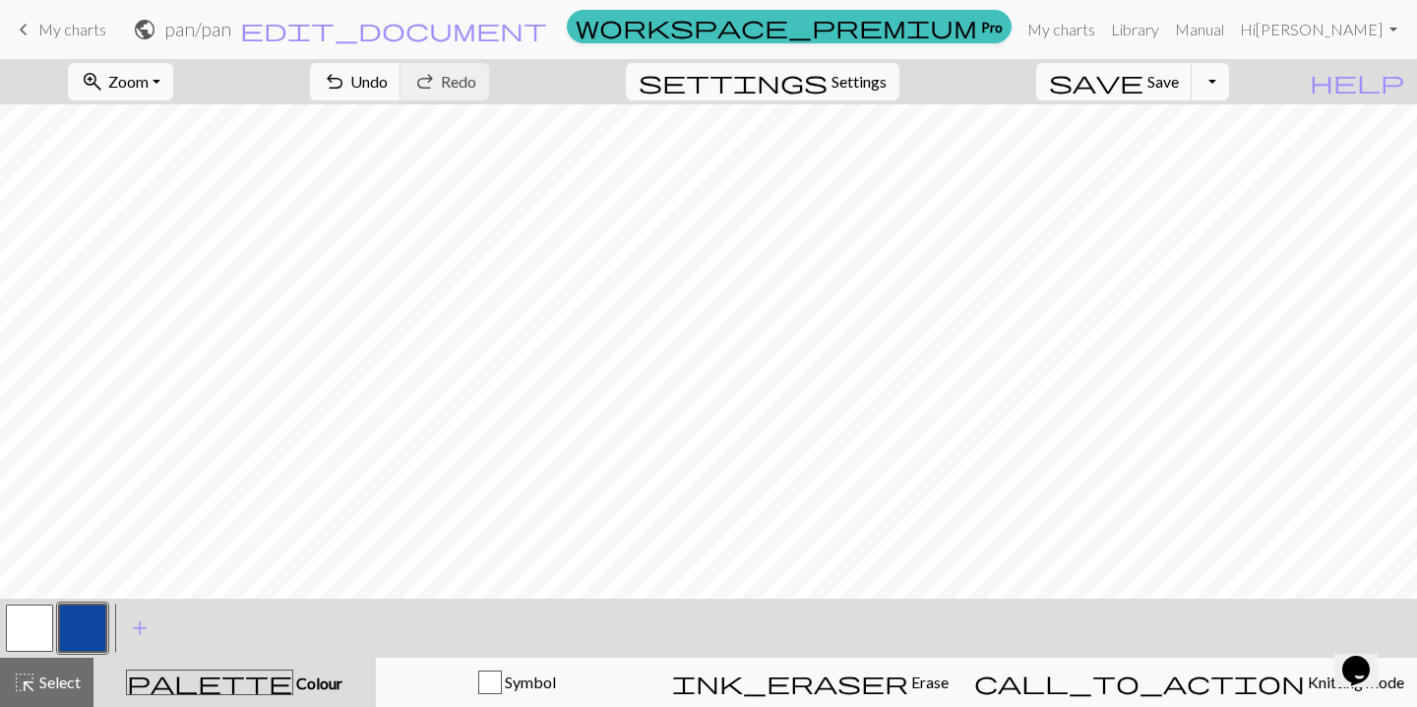
click at [1141, 148] on div "zoom_in Zoom Zoom Fit all Fit width Fit height 50% 100% 150% 200% undo Undo Und…" at bounding box center [708, 383] width 1417 height 648
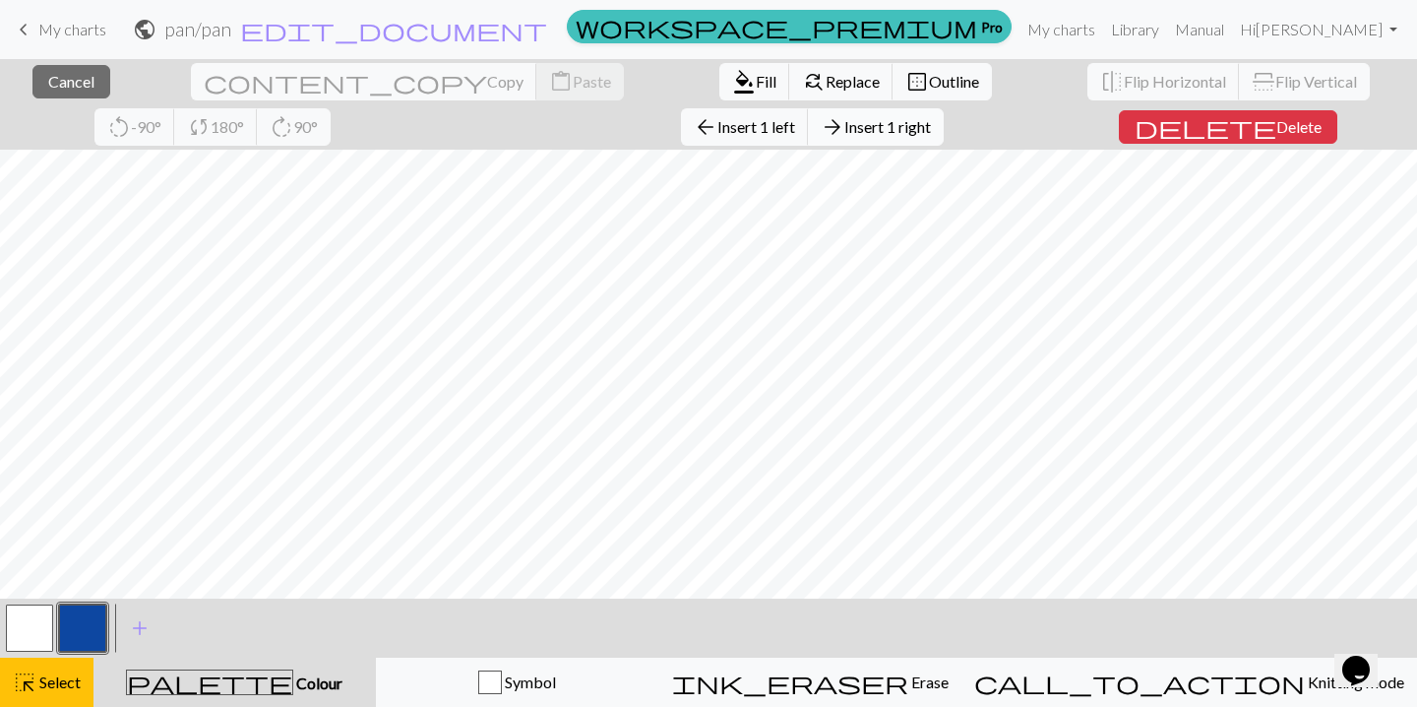
click at [808, 140] on button "arrow_forward Insert 1 right" at bounding box center [876, 126] width 136 height 37
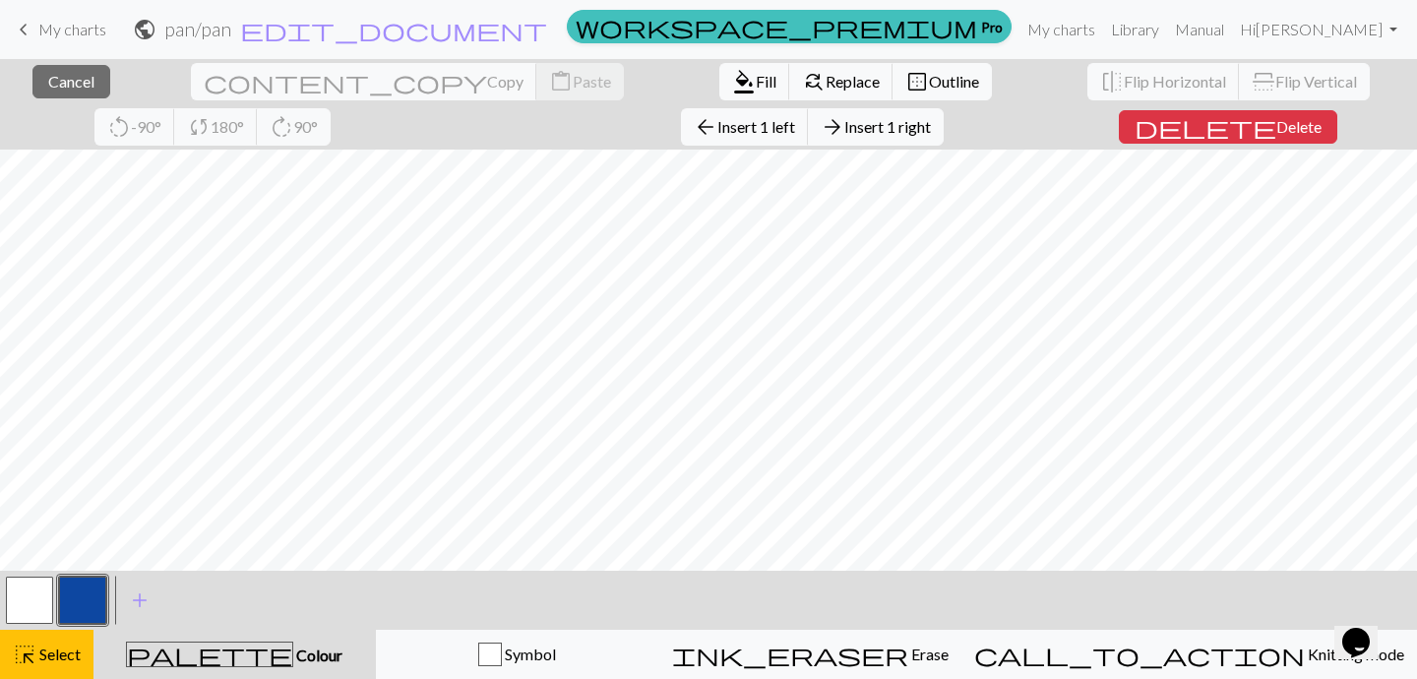
click at [1151, 122] on div "close Cancel content_copy Copy content_paste Paste format_color_fill Fill find_…" at bounding box center [708, 369] width 1417 height 620
click at [1137, 123] on span "delete" at bounding box center [1208, 127] width 142 height 28
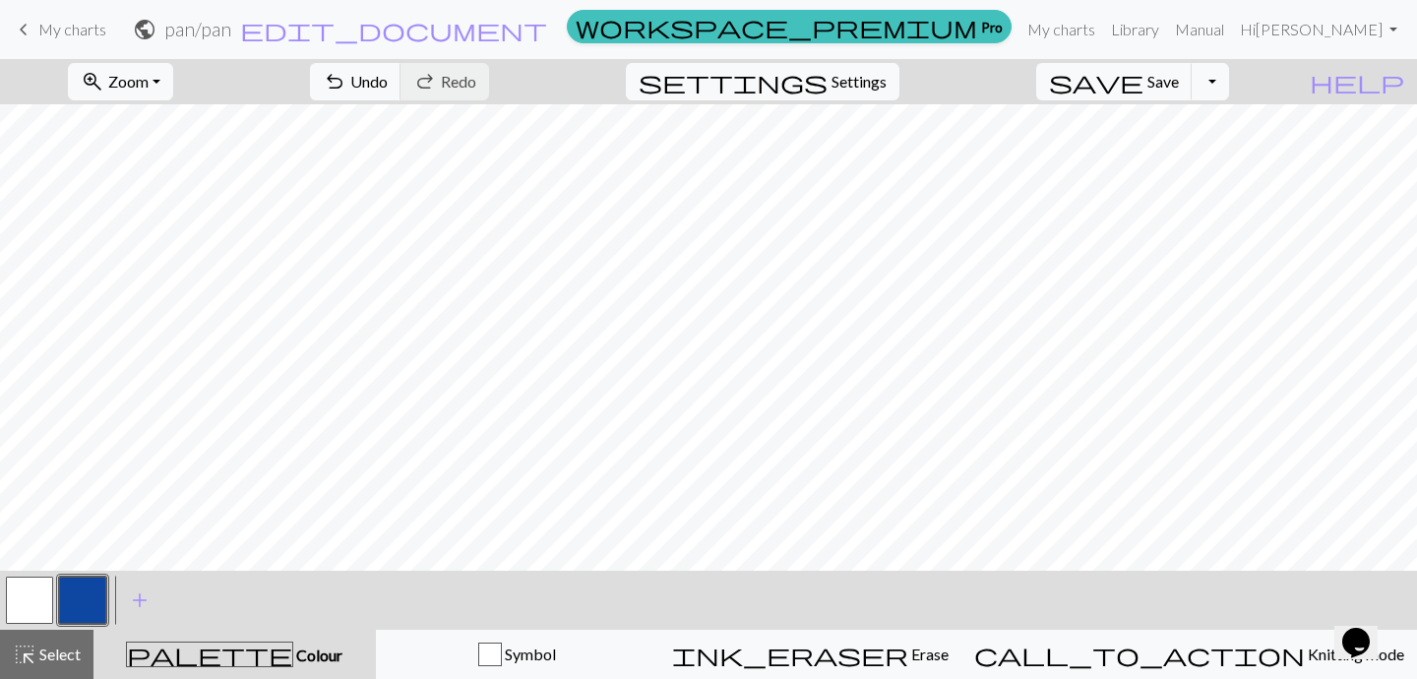
click at [1020, 125] on div "zoom_in Zoom Zoom Fit all Fit width Fit height 50% 100% 150% 200% undo Undo Und…" at bounding box center [708, 369] width 1417 height 620
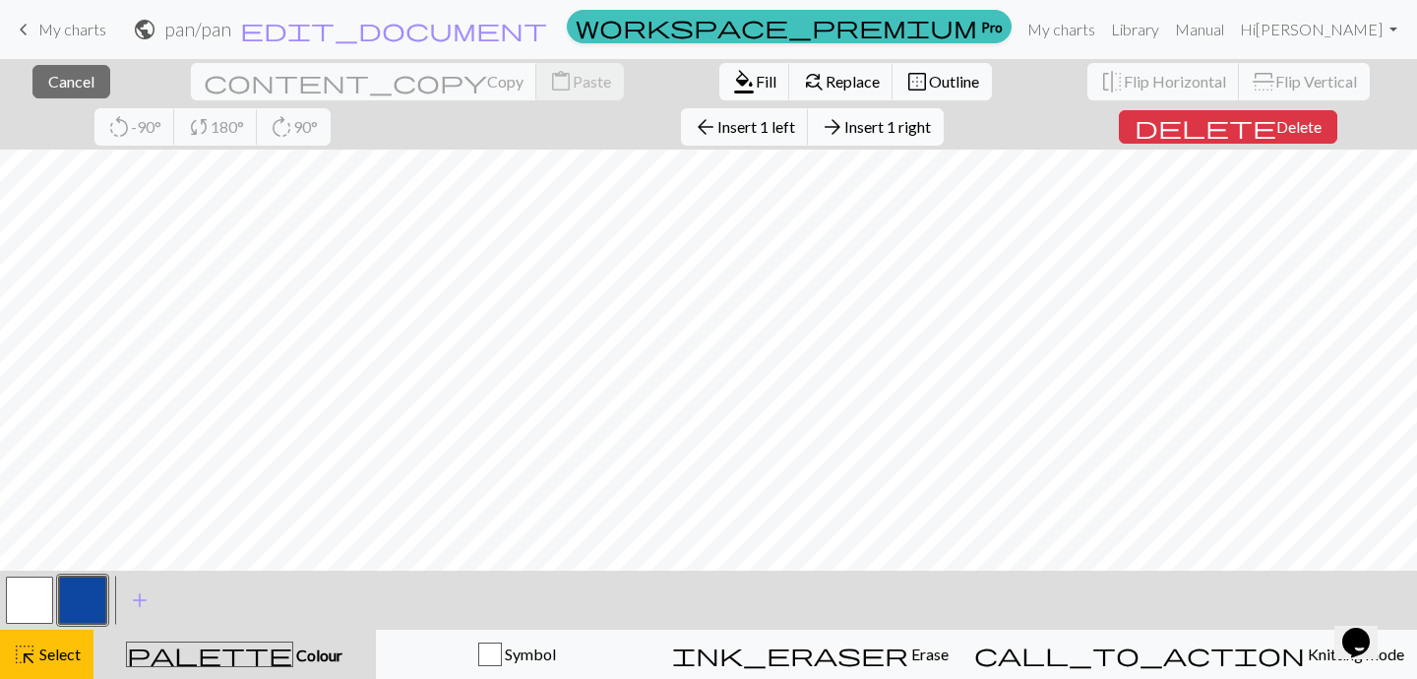
click at [845, 128] on span "Insert 1 right" at bounding box center [888, 126] width 87 height 19
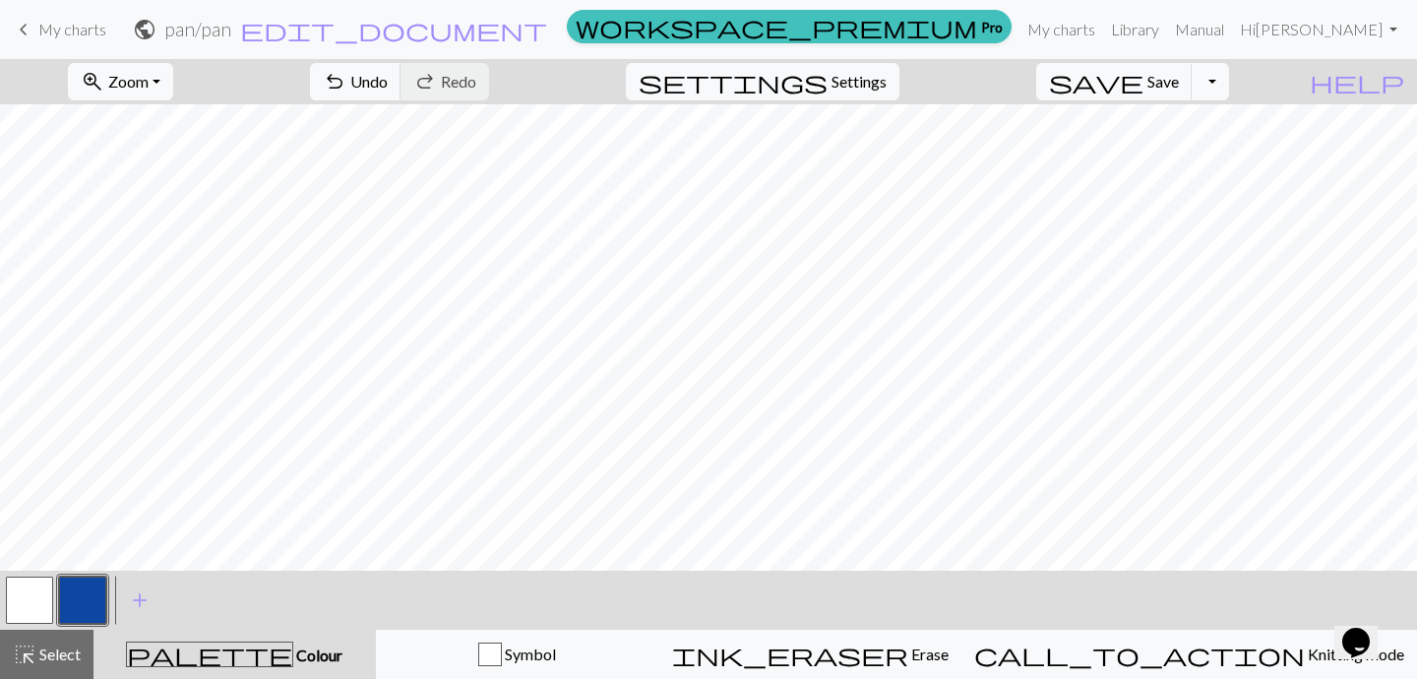
click at [34, 610] on button "button" at bounding box center [29, 600] width 47 height 47
click at [86, 593] on button "button" at bounding box center [82, 600] width 47 height 47
click at [40, 600] on button "button" at bounding box center [29, 600] width 47 height 47
click at [40, 605] on button "button" at bounding box center [29, 600] width 47 height 47
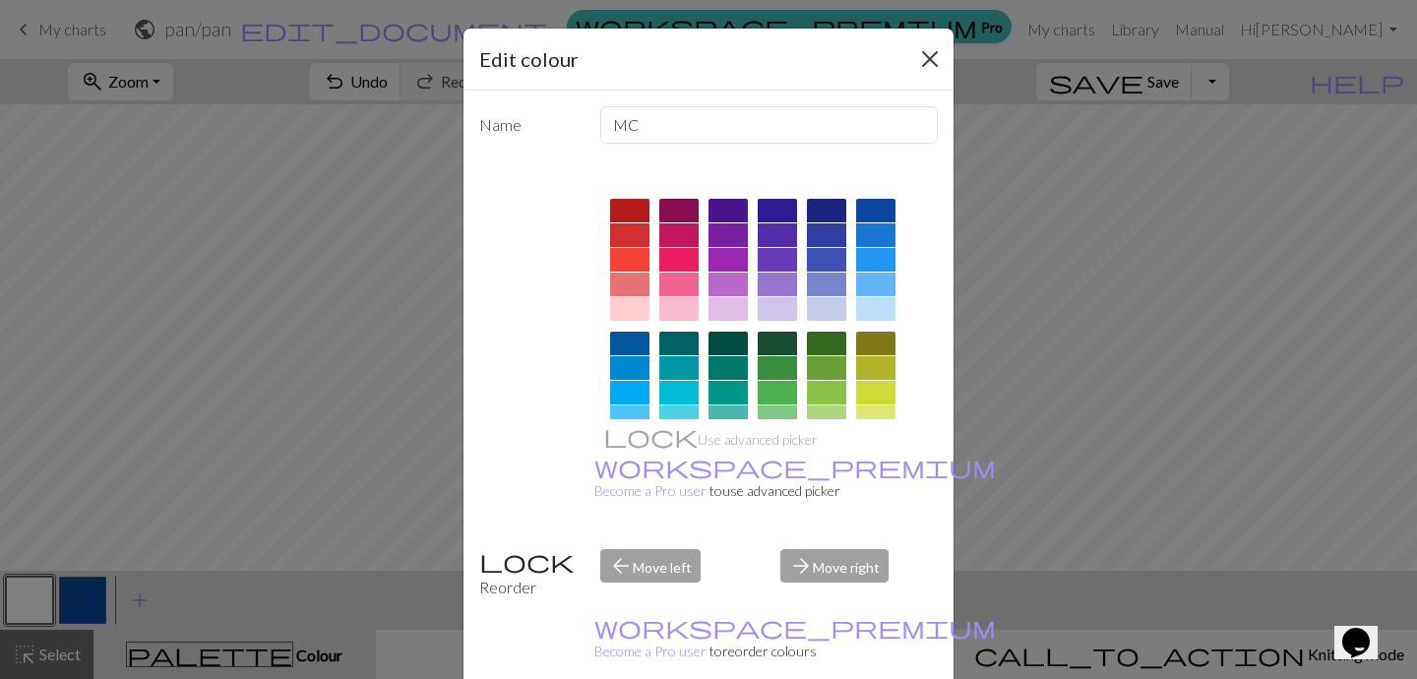
click at [931, 54] on button "Close" at bounding box center [929, 58] width 31 height 31
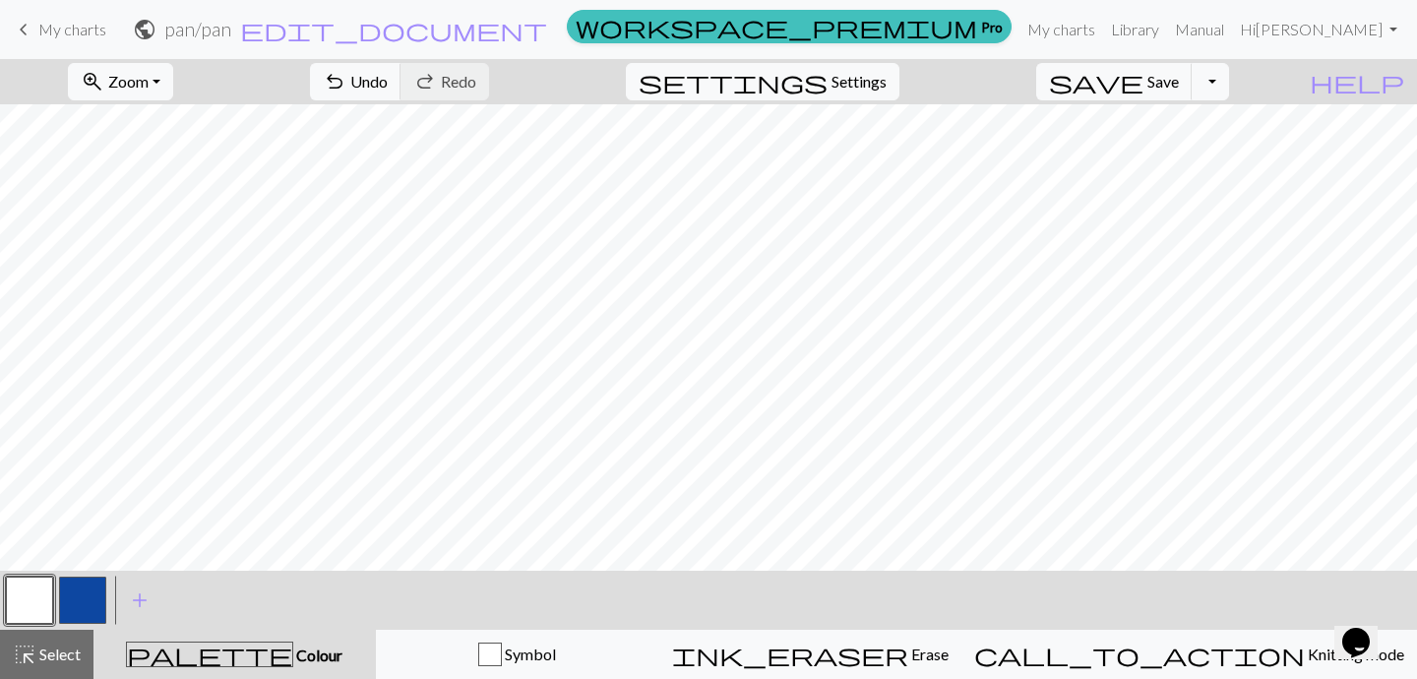
click at [94, 596] on button "button" at bounding box center [82, 600] width 47 height 47
click at [38, 598] on button "button" at bounding box center [29, 600] width 47 height 47
click at [100, 598] on button "button" at bounding box center [82, 600] width 47 height 47
click at [33, 591] on button "button" at bounding box center [29, 600] width 47 height 47
click at [43, 600] on button "button" at bounding box center [29, 600] width 47 height 47
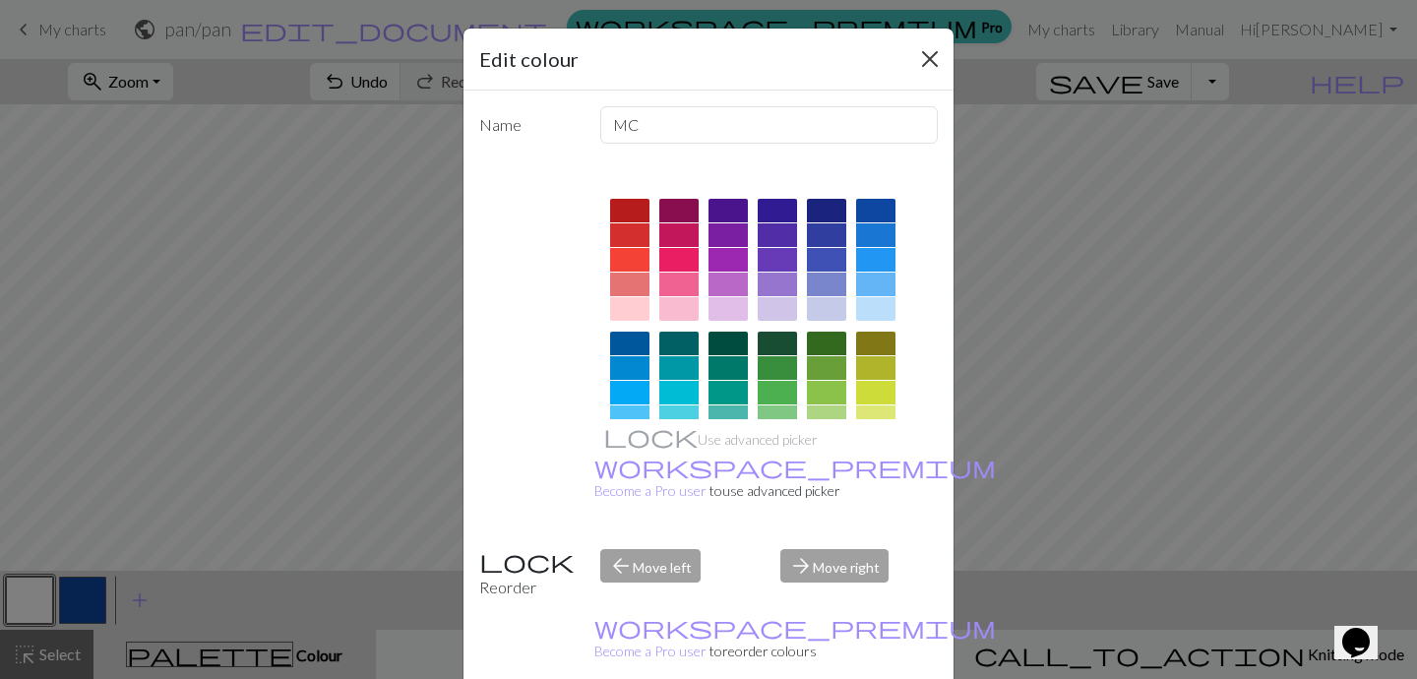
click at [938, 58] on button "Close" at bounding box center [929, 58] width 31 height 31
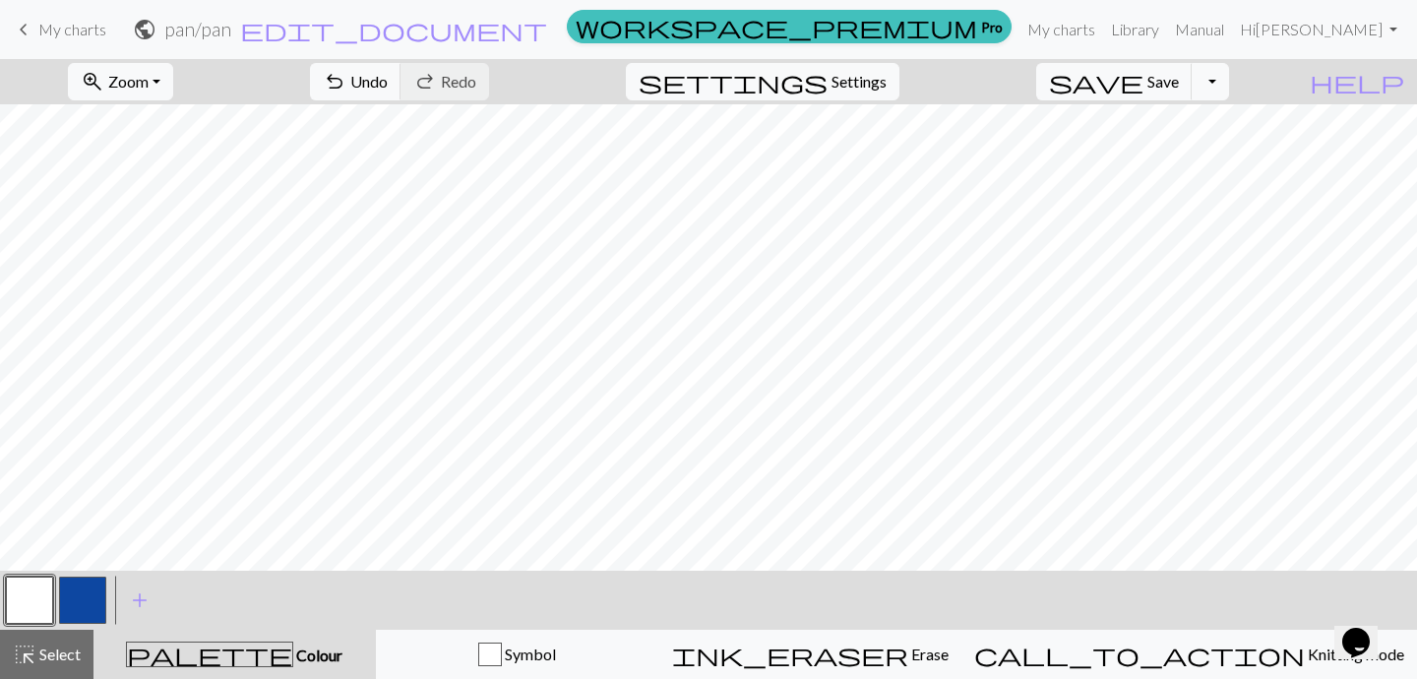
click at [76, 584] on button "button" at bounding box center [82, 600] width 47 height 47
click at [1179, 78] on span "Save" at bounding box center [1163, 81] width 31 height 19
click at [1178, 80] on span "Save" at bounding box center [1163, 81] width 31 height 19
click at [1229, 79] on button "Toggle Dropdown" at bounding box center [1210, 81] width 37 height 37
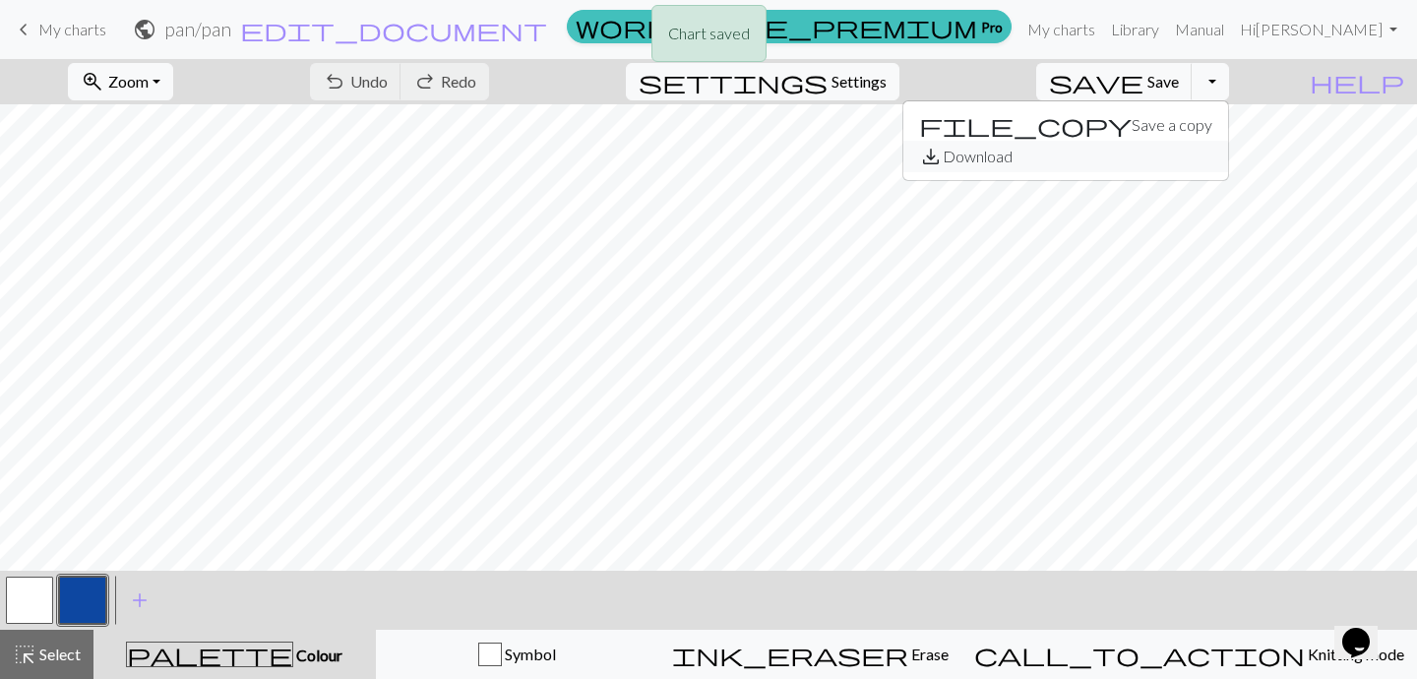
click at [1171, 159] on button "save_alt Download" at bounding box center [1066, 156] width 325 height 31
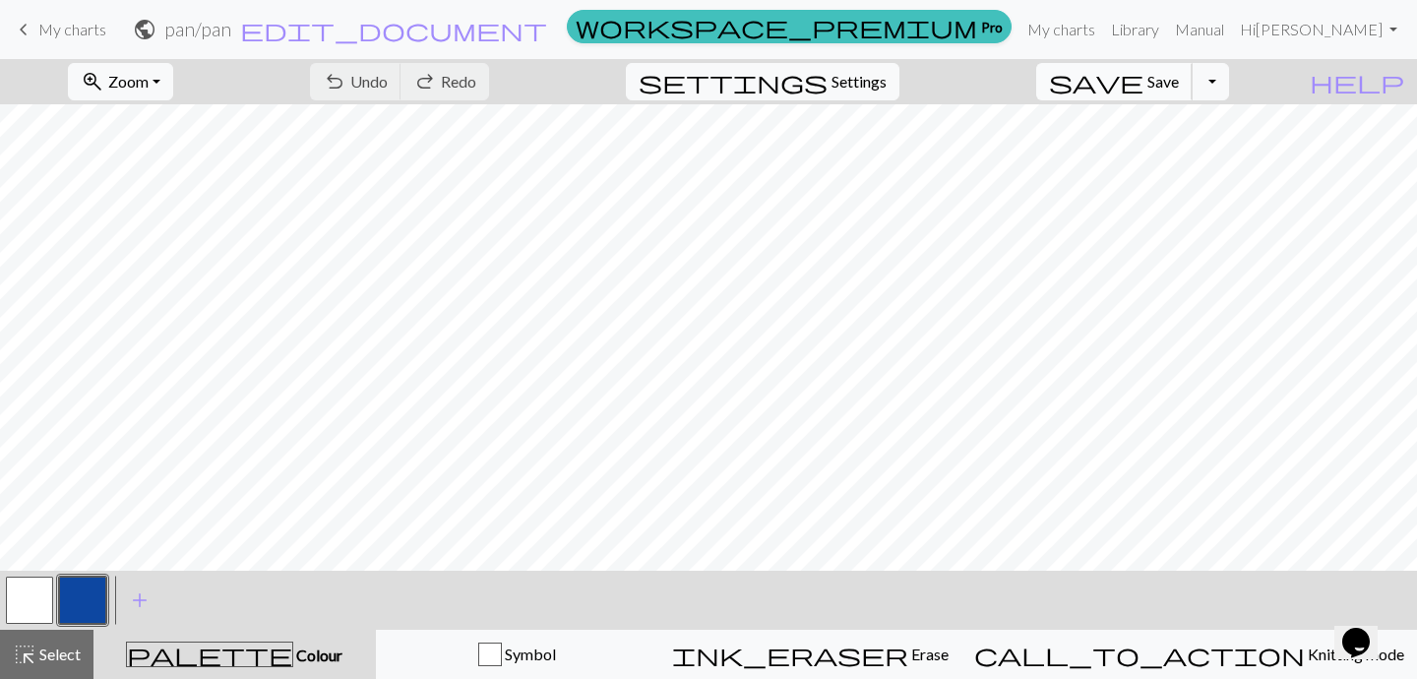
click at [1179, 83] on span "Save" at bounding box center [1163, 81] width 31 height 19
click at [1229, 91] on button "Toggle Dropdown" at bounding box center [1210, 81] width 37 height 37
click at [1180, 159] on button "save_alt Download" at bounding box center [1066, 156] width 325 height 31
click at [1229, 90] on button "Toggle Dropdown" at bounding box center [1210, 81] width 37 height 37
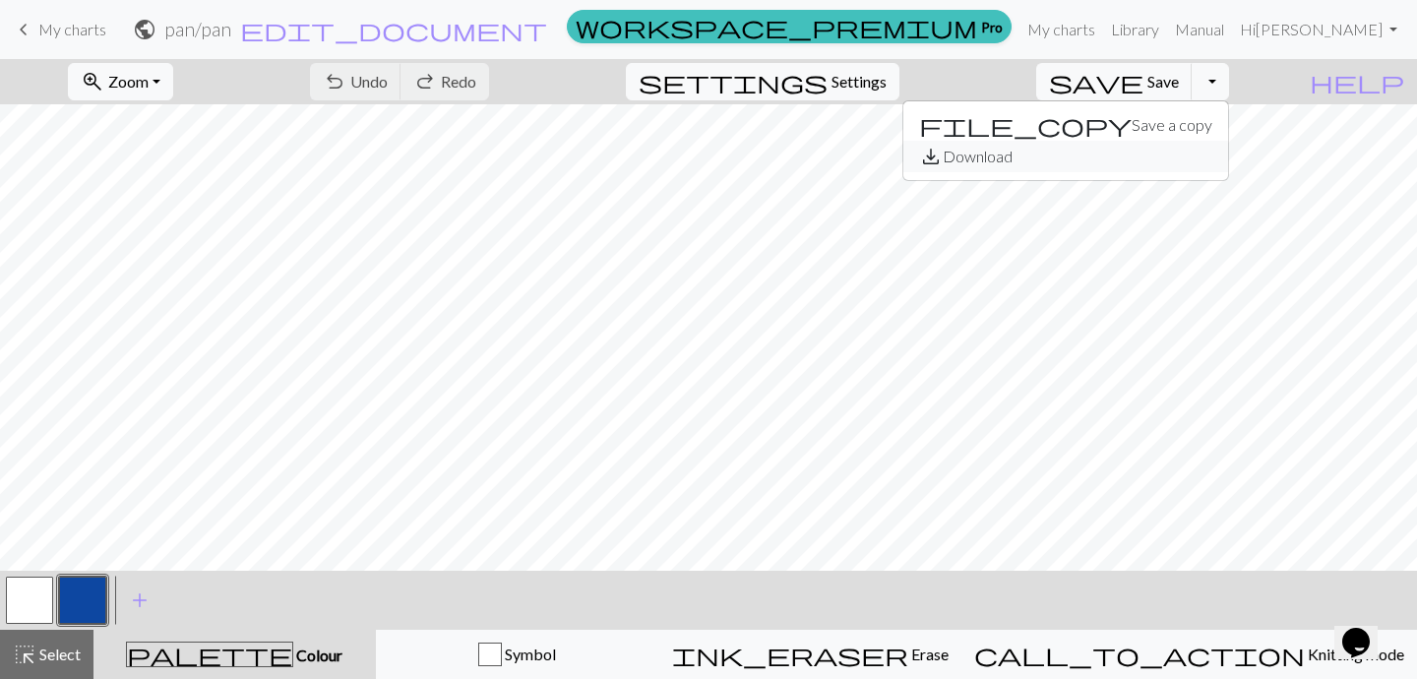
click at [1172, 159] on button "save_alt Download" at bounding box center [1066, 156] width 325 height 31
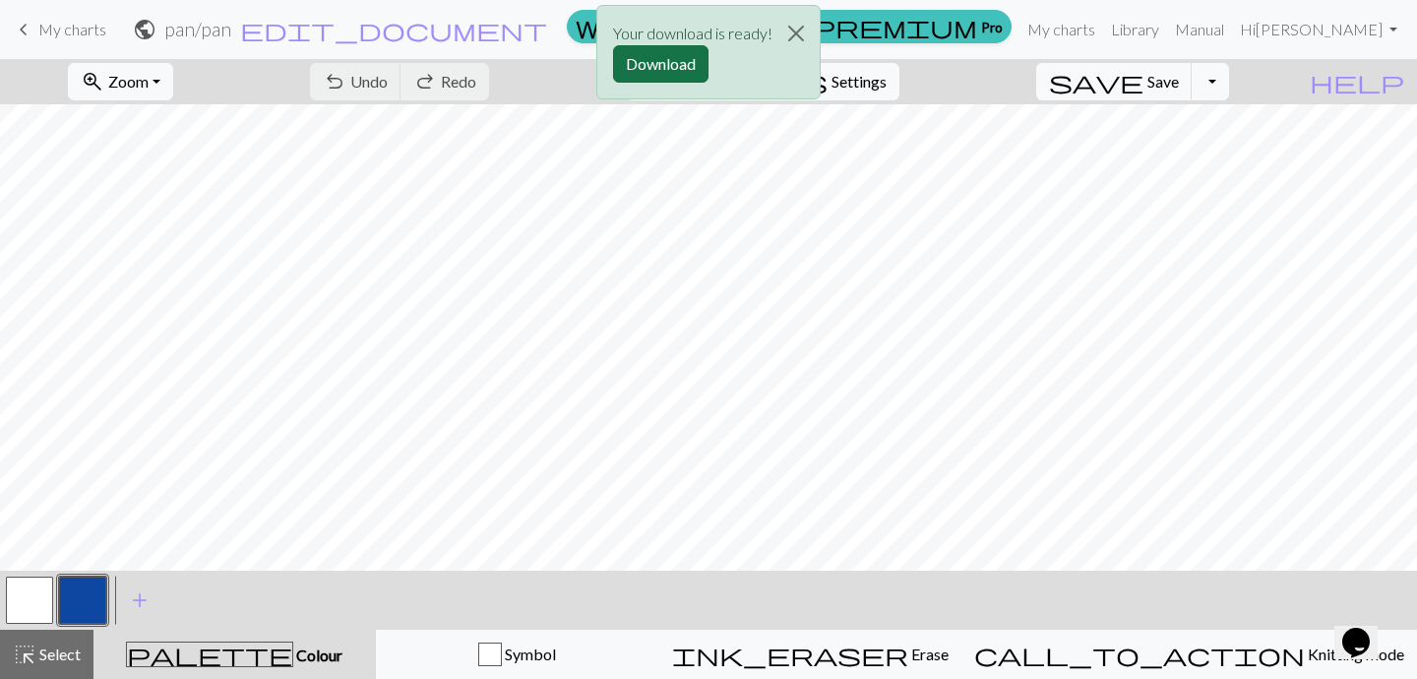
click at [652, 65] on button "Download" at bounding box center [660, 63] width 95 height 37
